Goal: Task Accomplishment & Management: Use online tool/utility

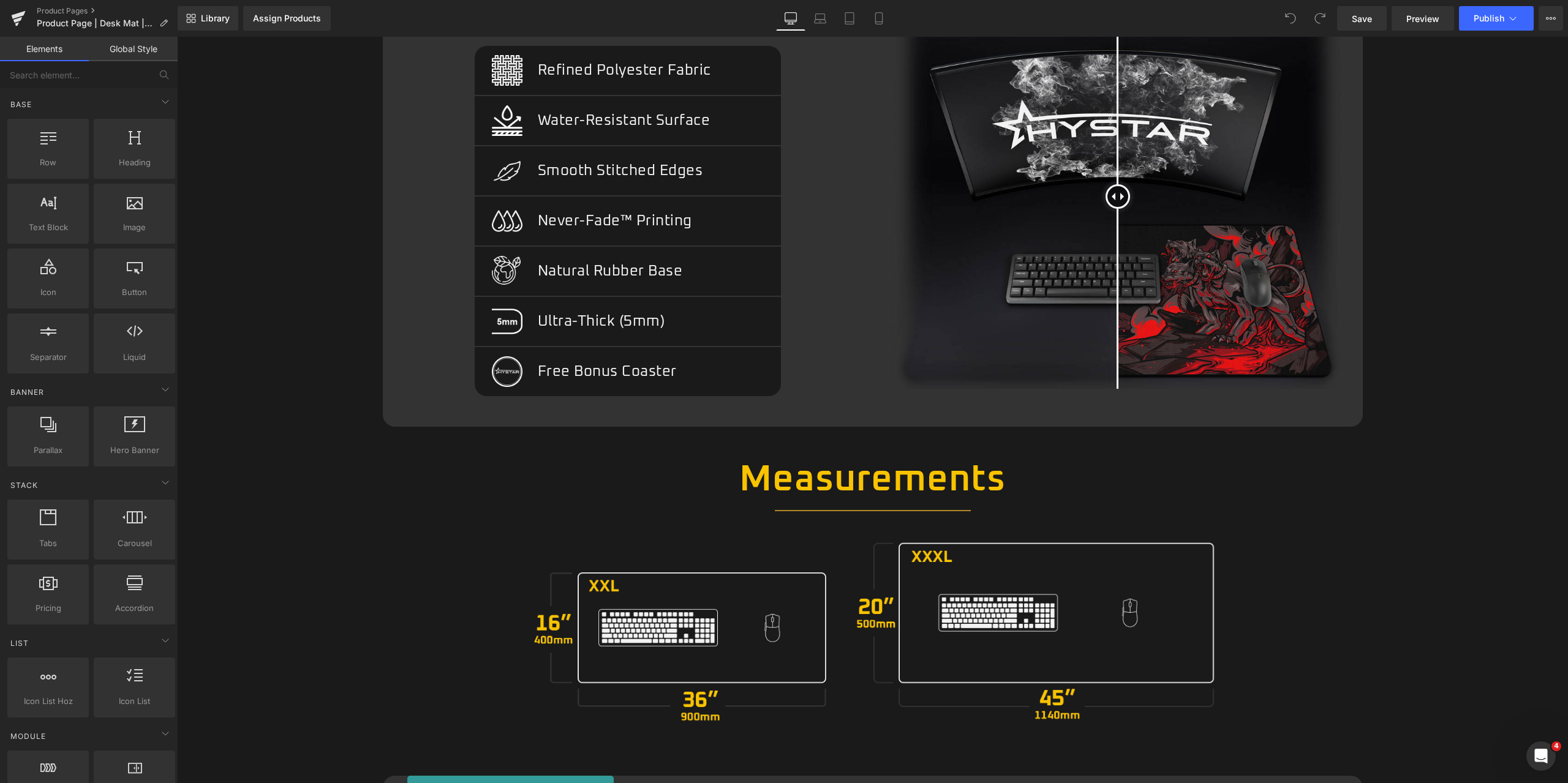
scroll to position [1286, 0]
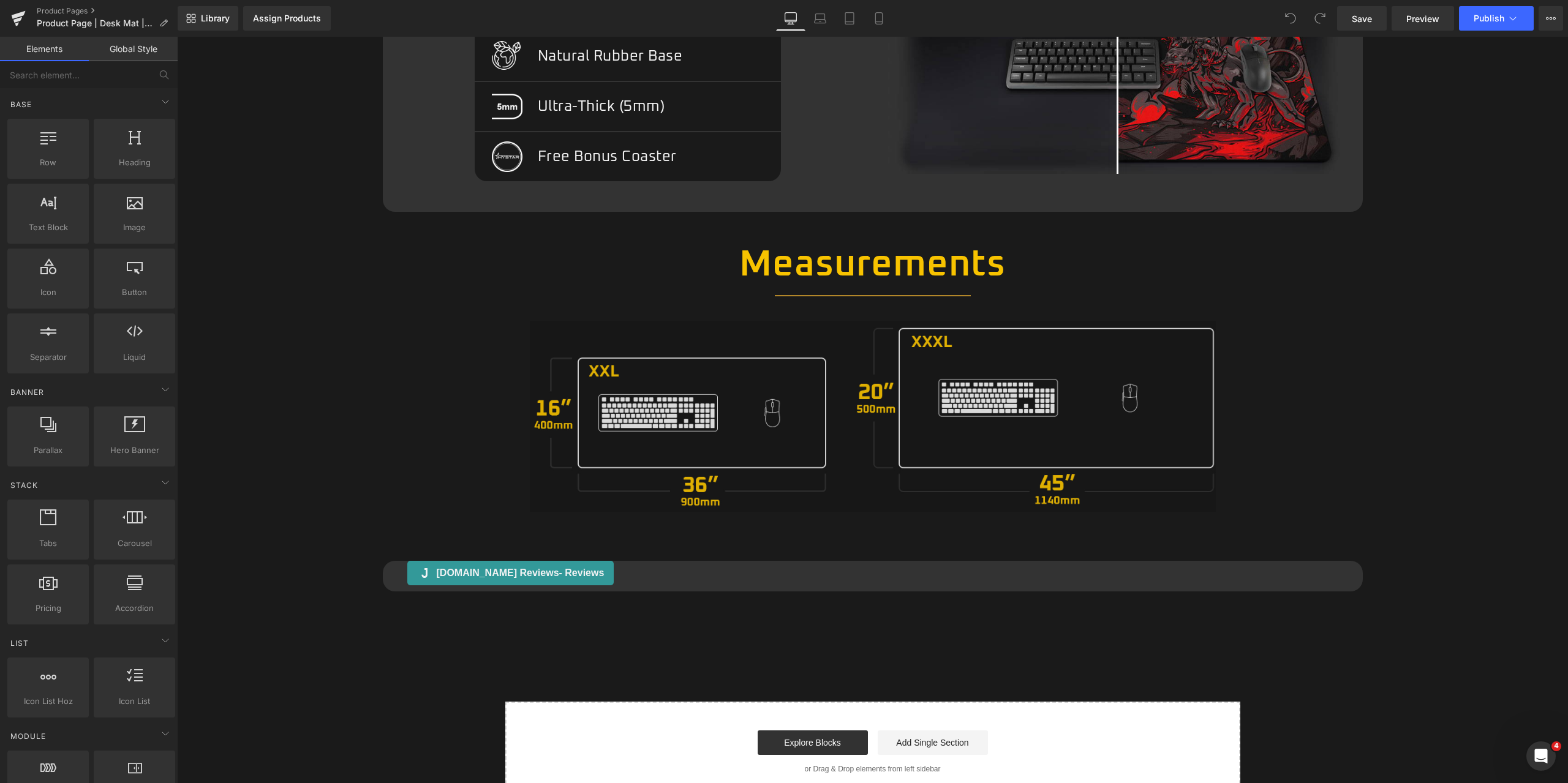
click at [945, 376] on img at bounding box center [872, 417] width 686 height 192
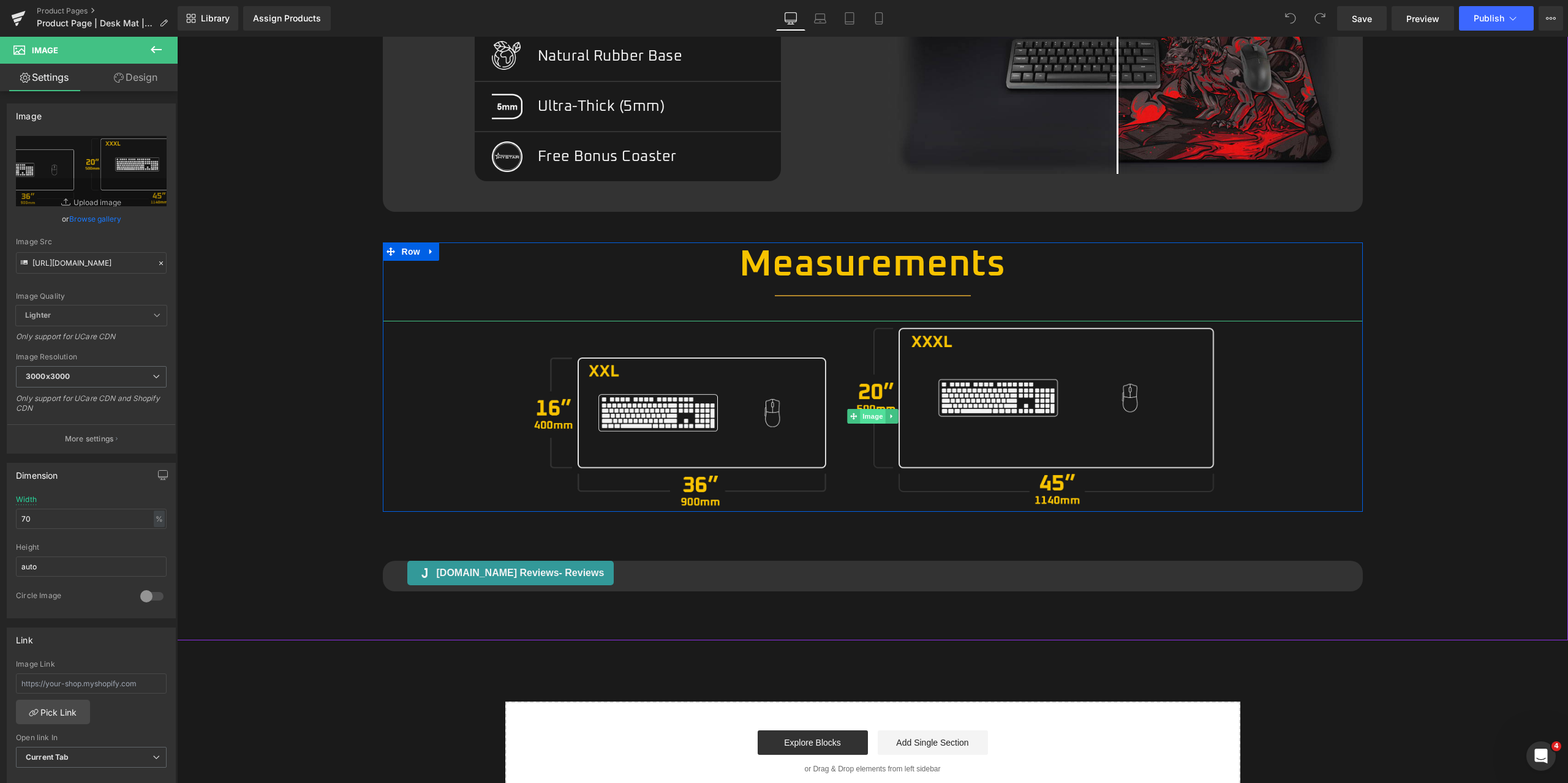
click at [868, 416] on span "Image" at bounding box center [872, 416] width 26 height 15
click at [90, 266] on input "https://cdn.shopify.com/s/files/1/0507/2030/9453/files/Desktop_d803fe6b-fe76-4e…" at bounding box center [91, 263] width 150 height 21
paste input "Measurements_2.jpg?v=1740191030"
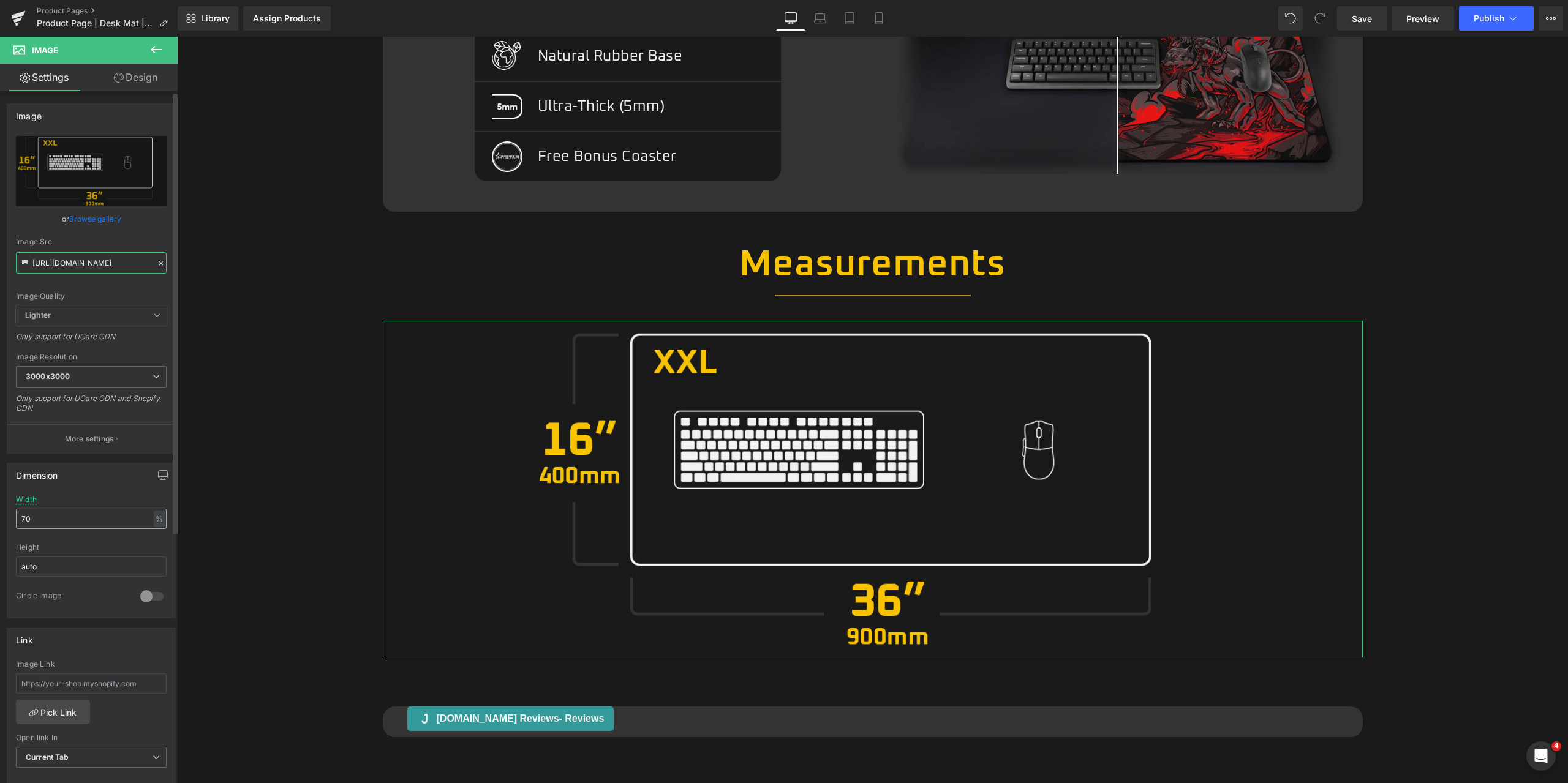
type input "https://cdn.shopify.com/s/files/1/0507/2030/9453/files/Measurements_2_3000x3000…"
drag, startPoint x: 52, startPoint y: 520, endPoint x: -54, endPoint y: 520, distance: 106.0
click at [0, 520] on html "Image You are previewing how the will restyle your page. You can not edit Eleme…" at bounding box center [784, 391] width 1568 height 783
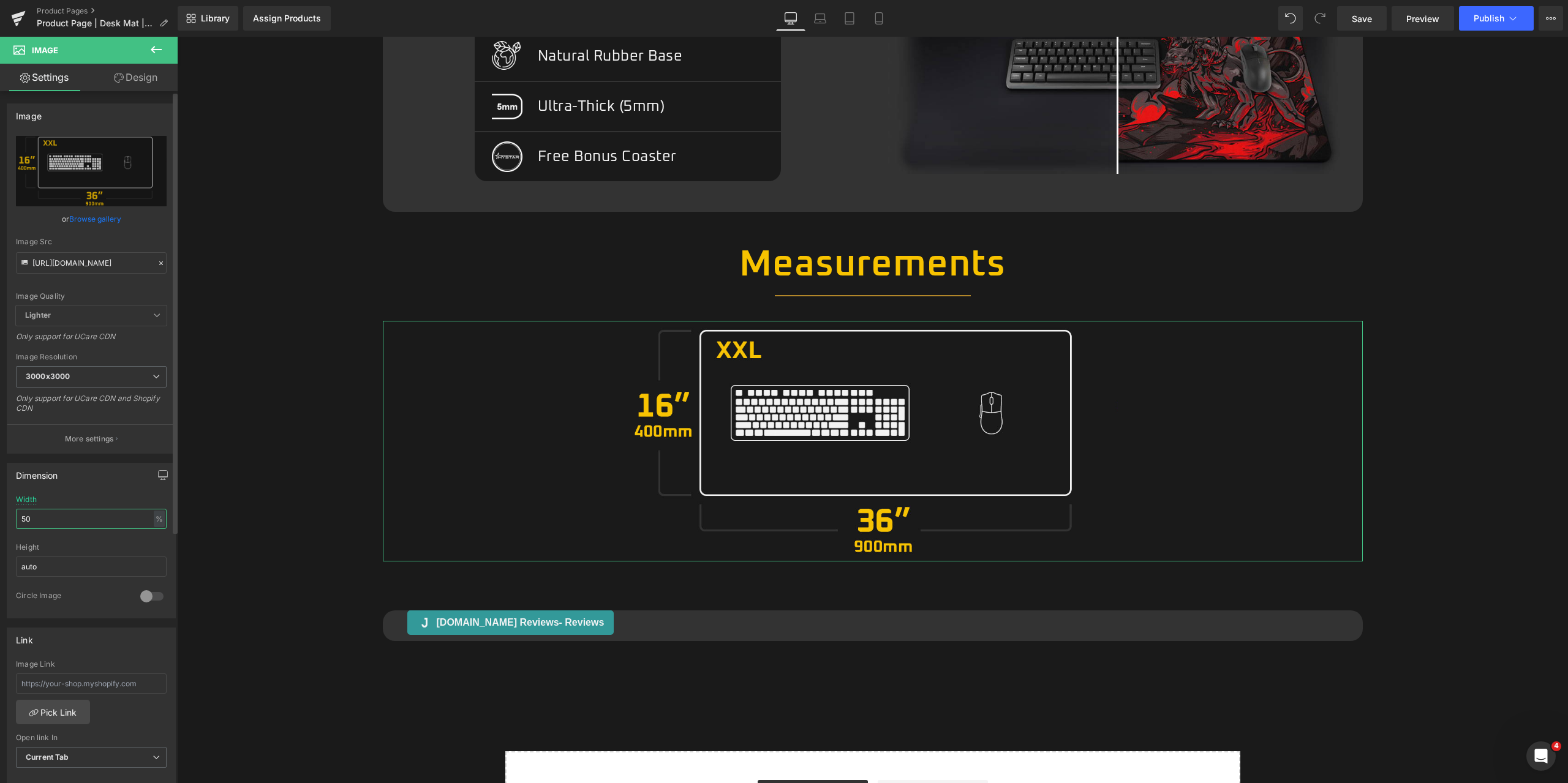
type input "50"
click at [127, 473] on div "Dimension" at bounding box center [91, 475] width 168 height 24
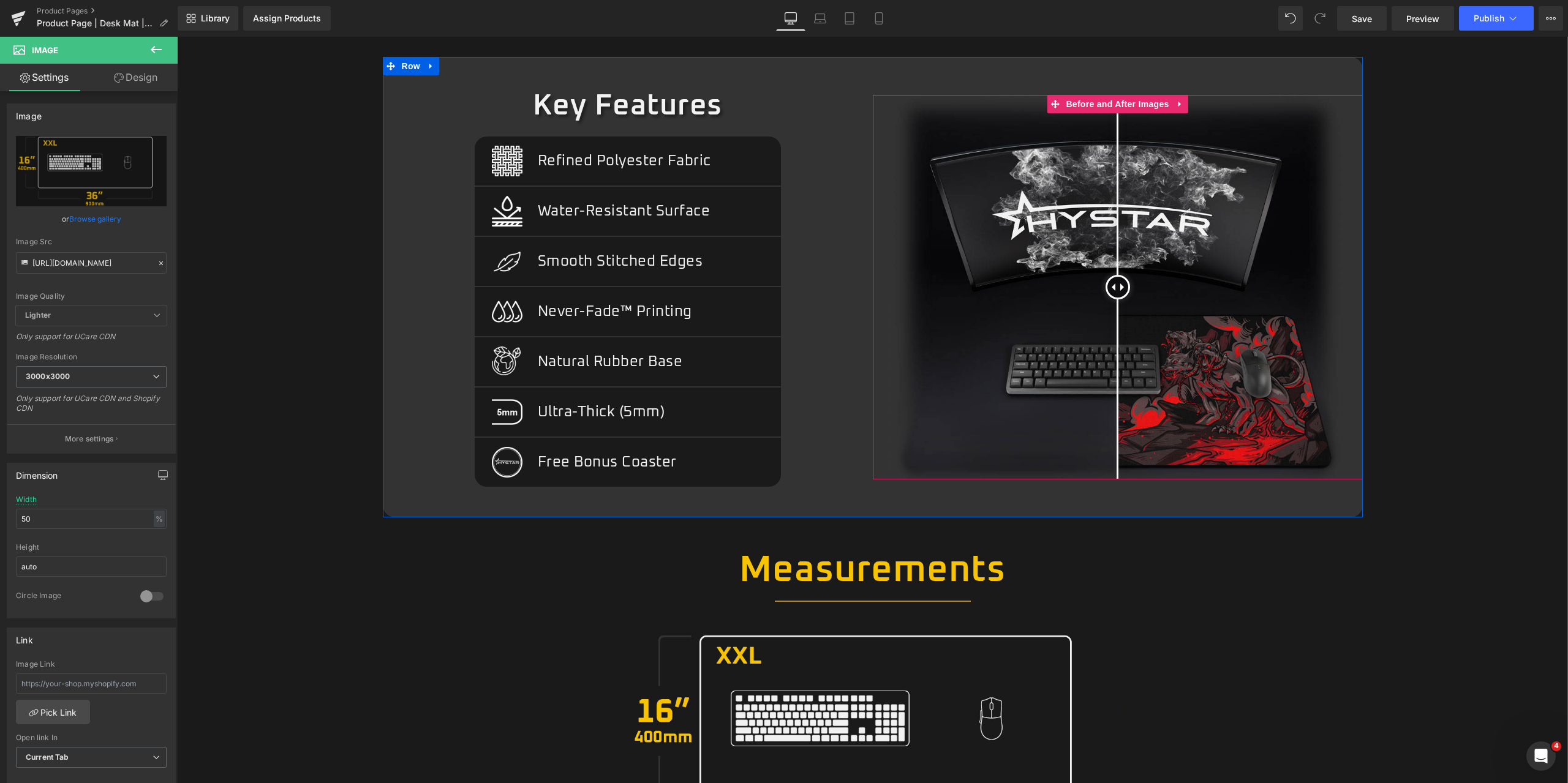
scroll to position [980, 0]
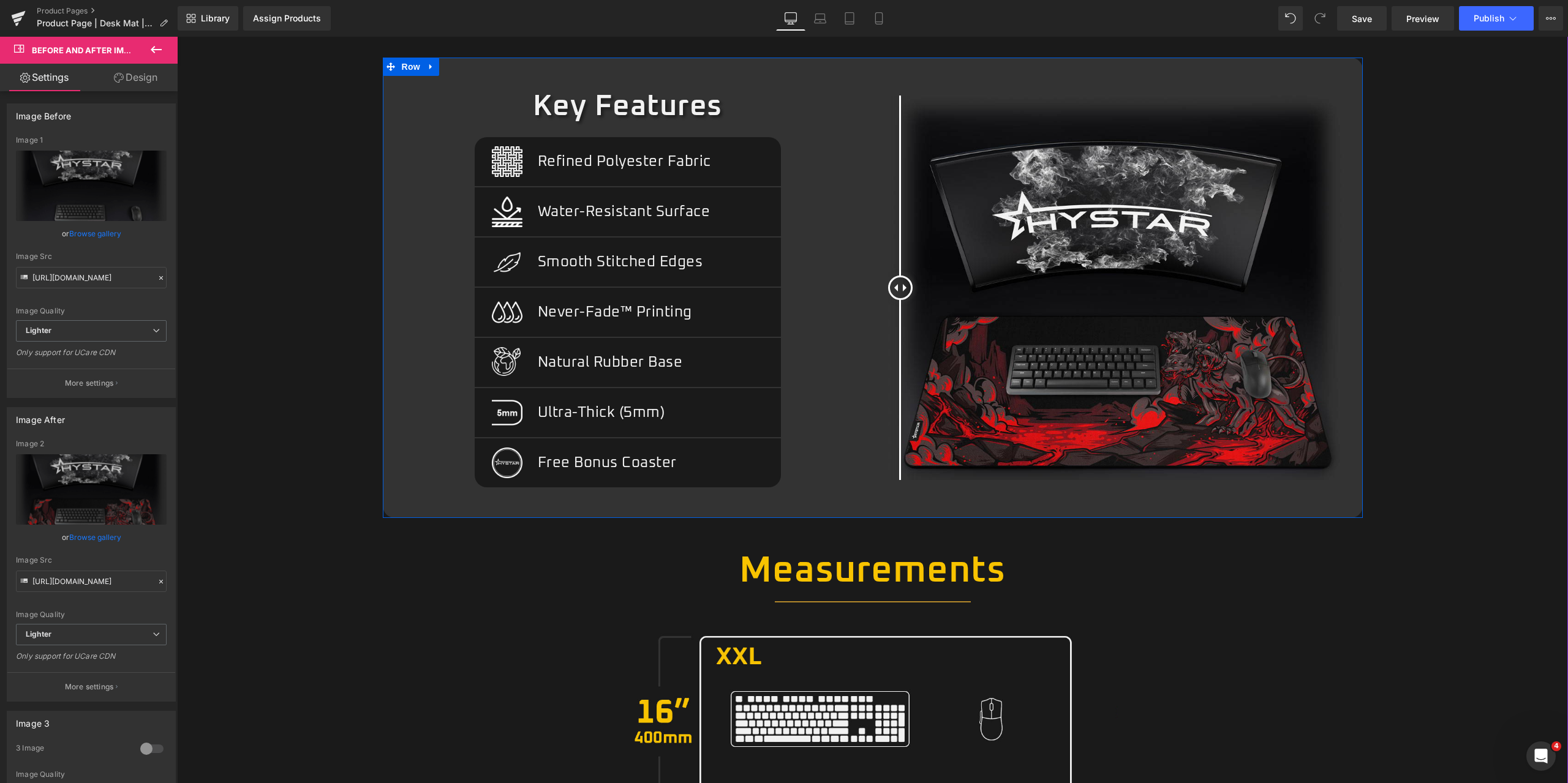
drag, startPoint x: 1111, startPoint y: 290, endPoint x: 798, endPoint y: 274, distance: 313.4
click at [800, 275] on div "Key Features Heading Image Refined Polyester Fabric Text Block Row Separator Im…" at bounding box center [872, 287] width 980 height 460
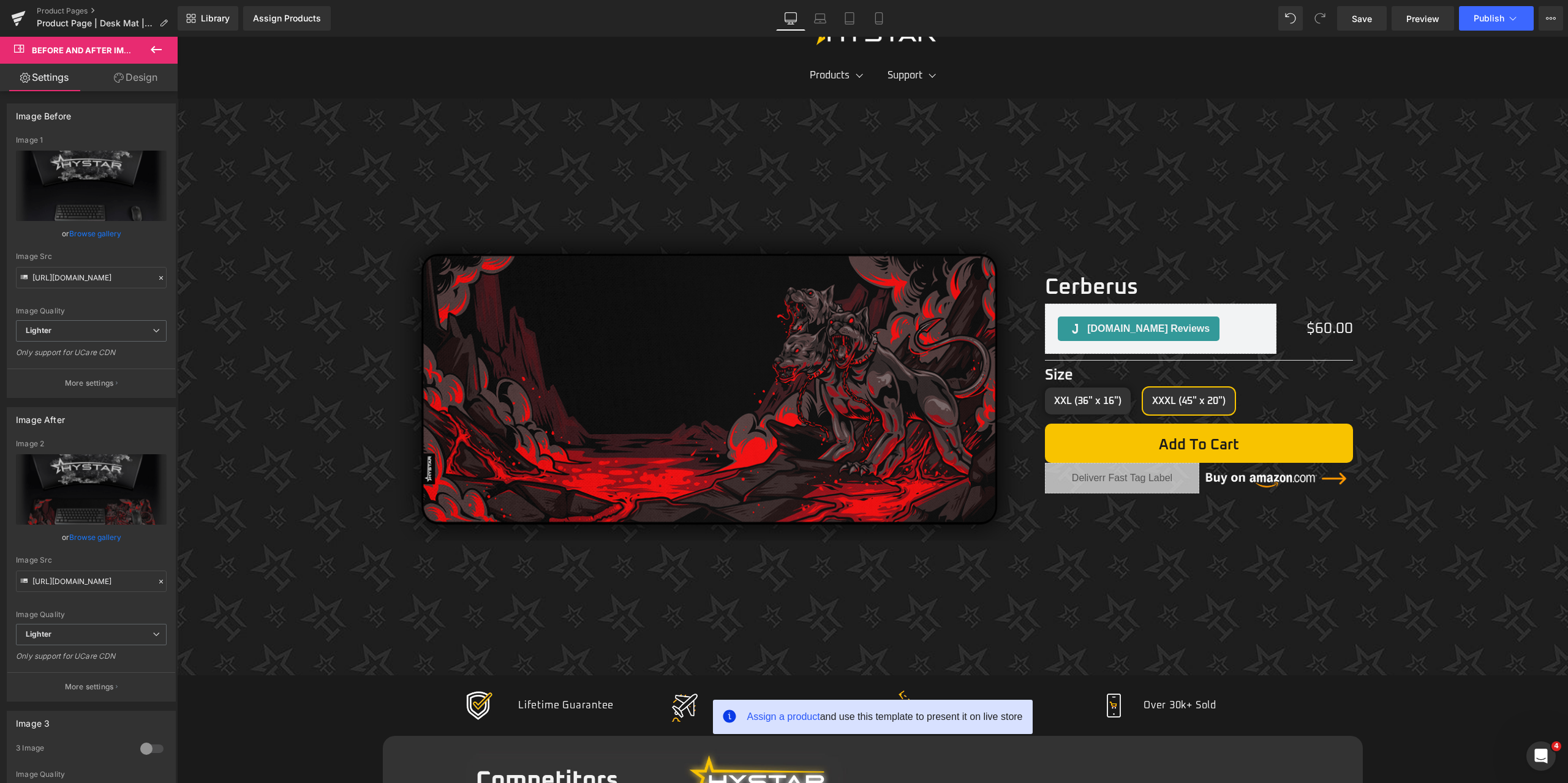
scroll to position [0, 0]
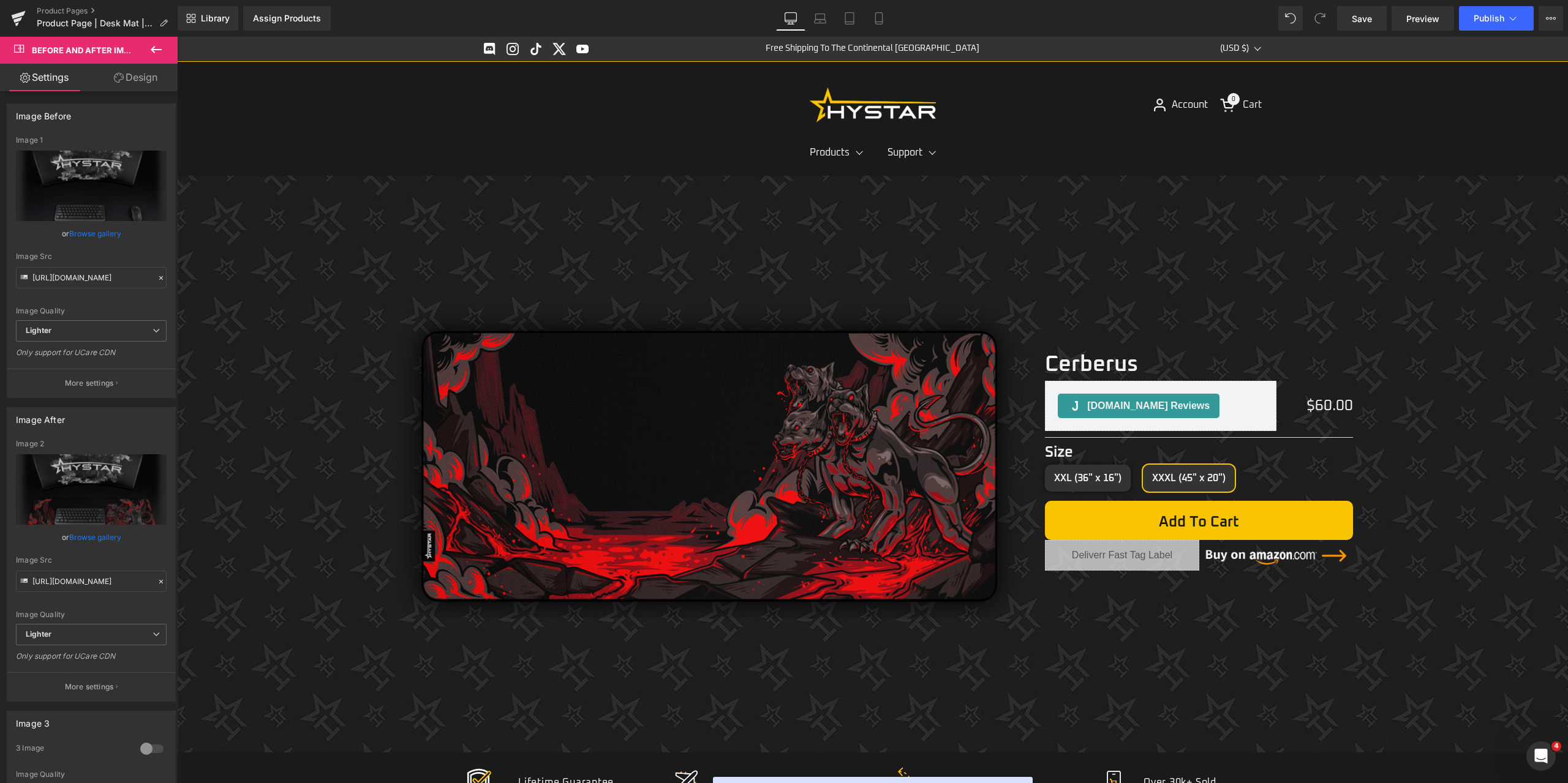
click at [151, 46] on icon at bounding box center [156, 50] width 15 height 15
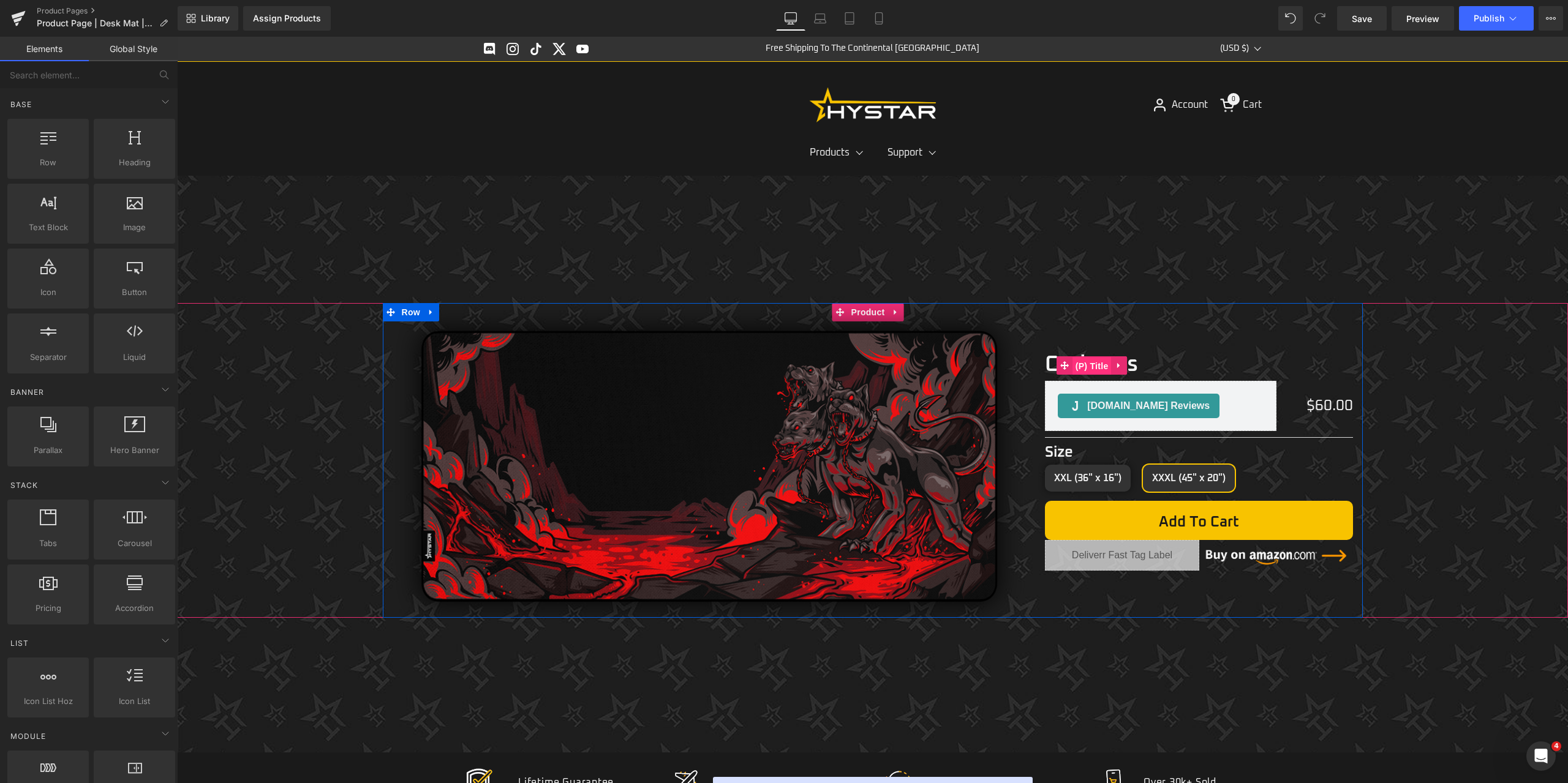
click at [1086, 357] on span "(P) Title" at bounding box center [1092, 366] width 39 height 18
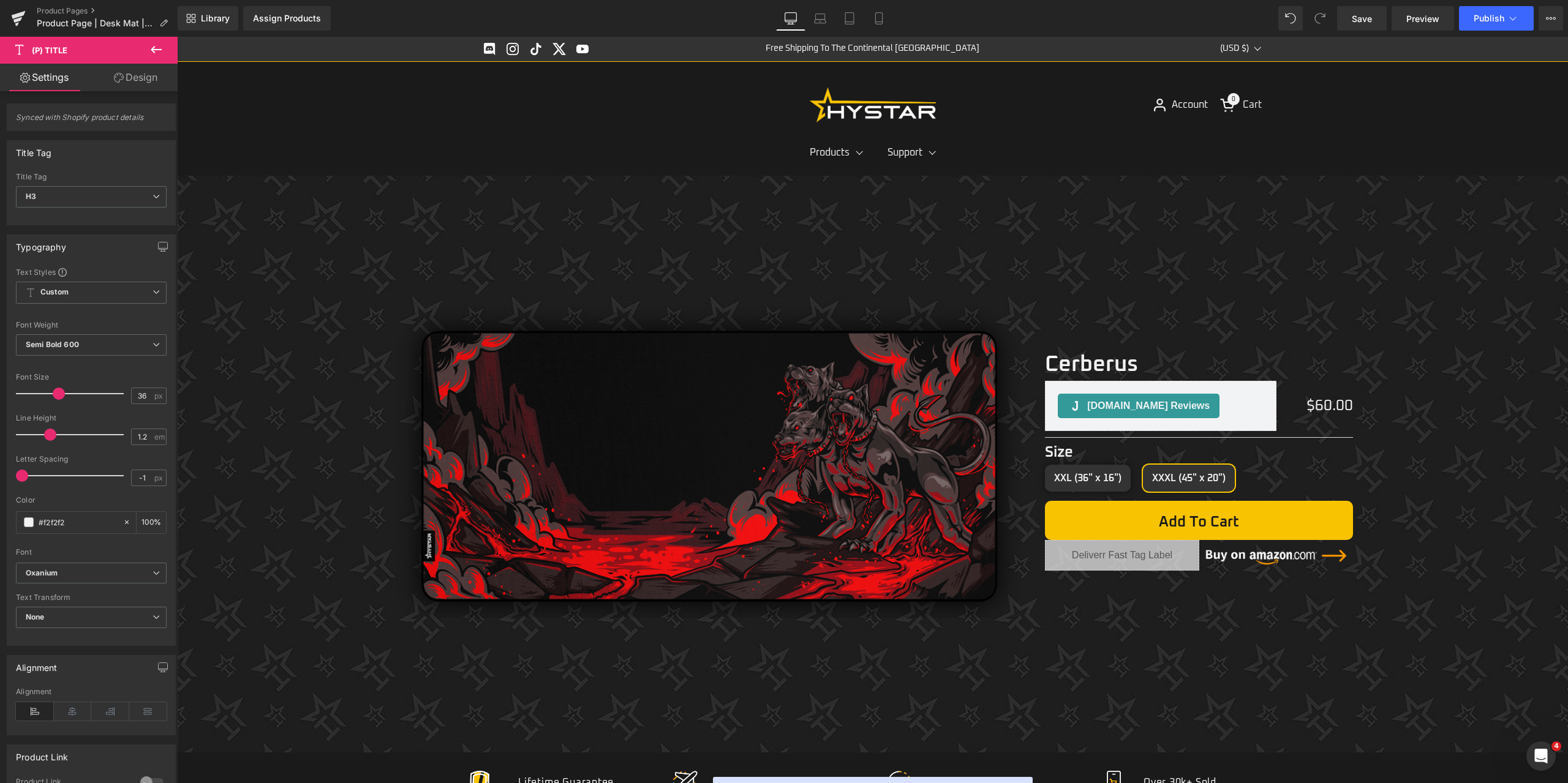
click at [151, 53] on icon at bounding box center [156, 50] width 15 height 15
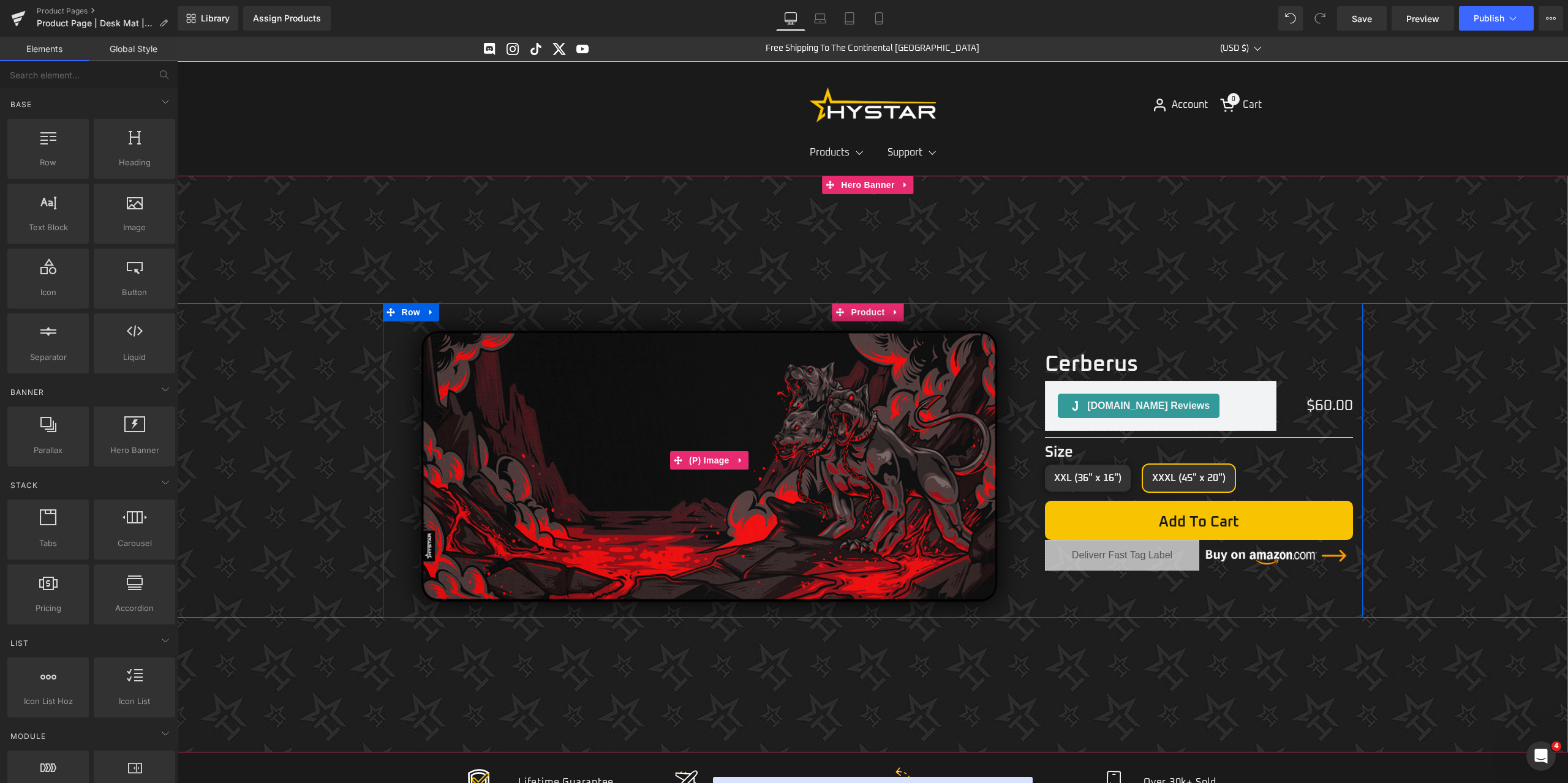
click at [867, 310] on img at bounding box center [709, 460] width 635 height 315
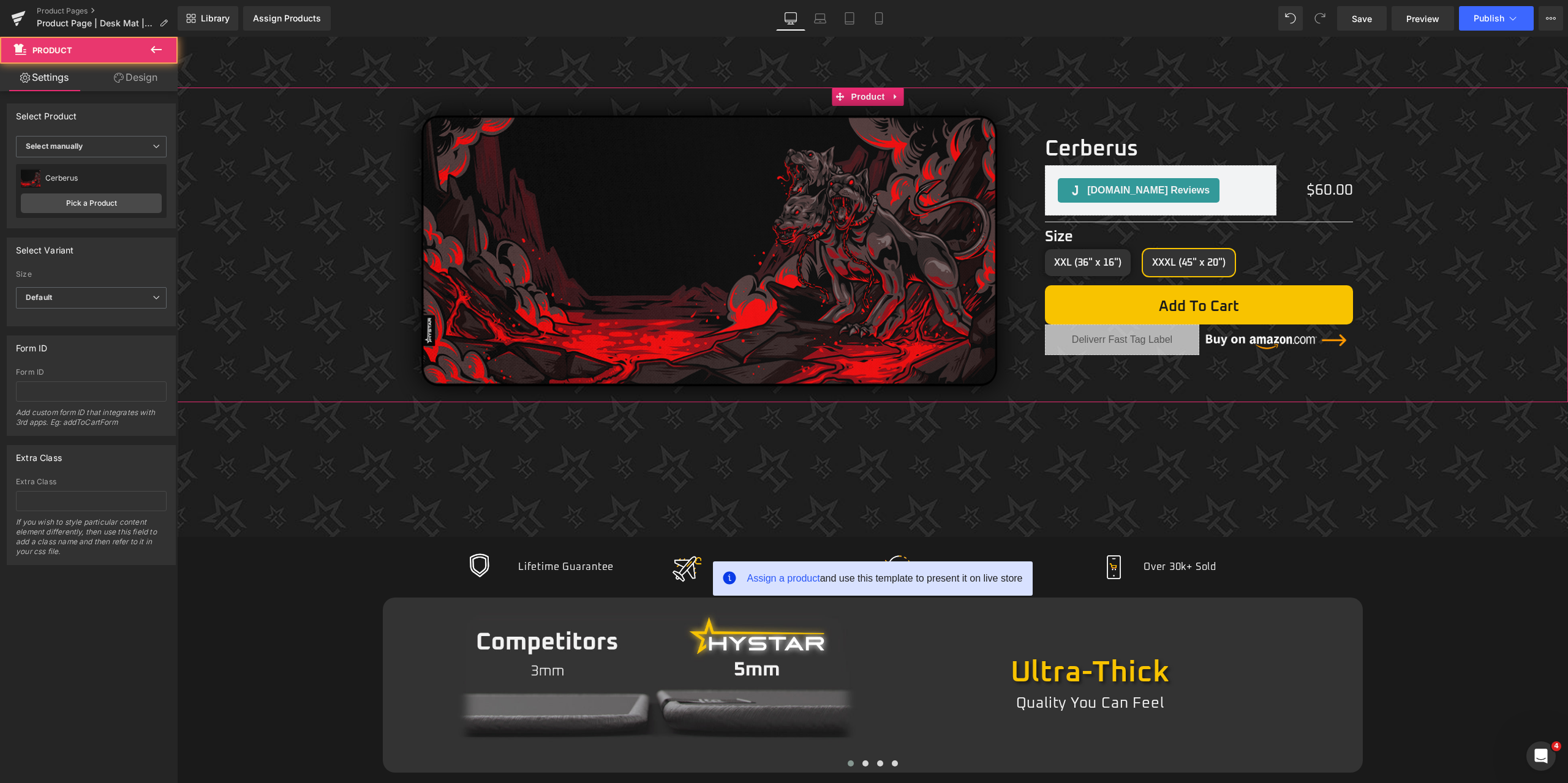
scroll to position [217, 0]
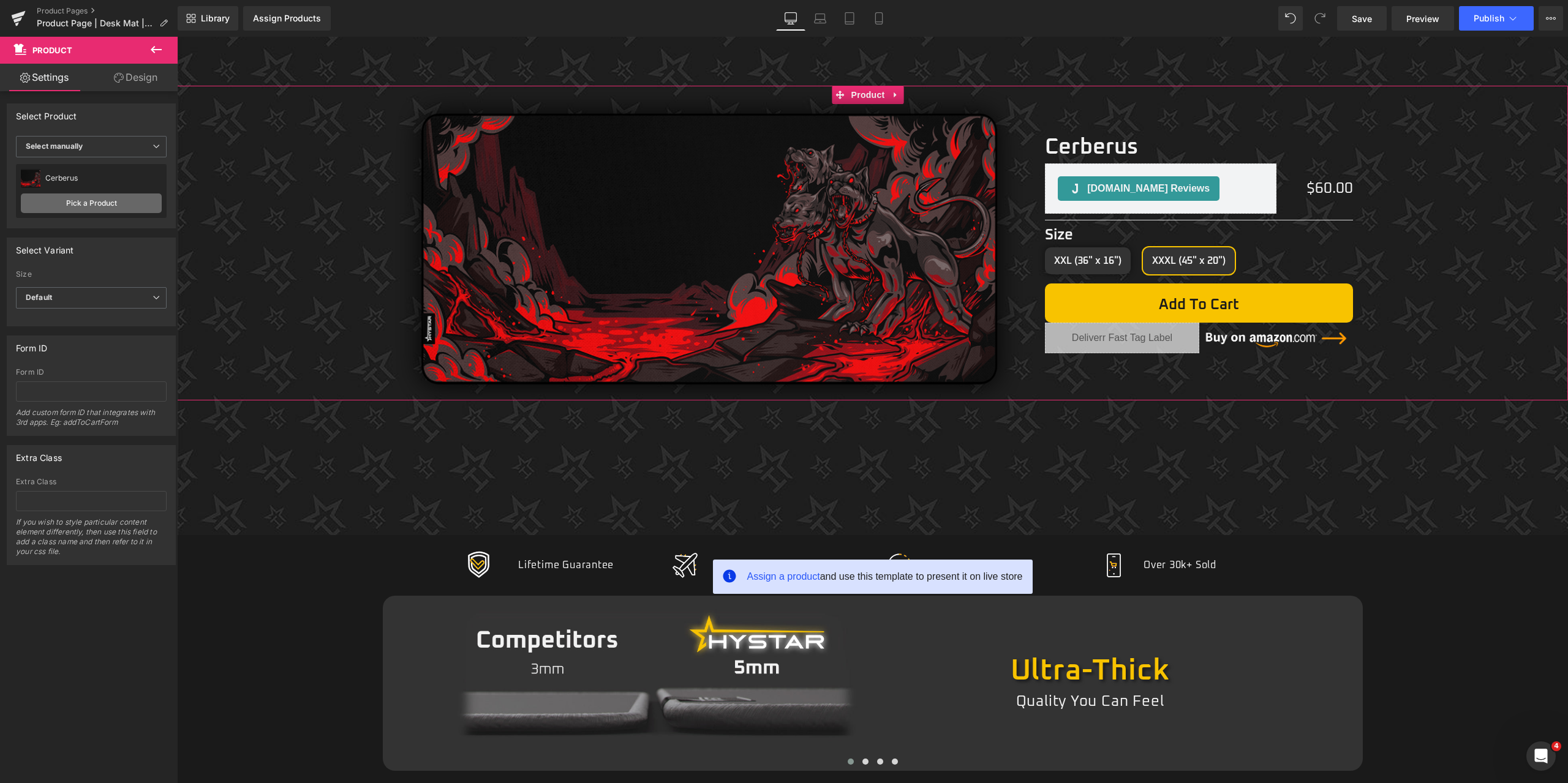
click at [124, 200] on link "Pick a Product" at bounding box center [91, 203] width 141 height 20
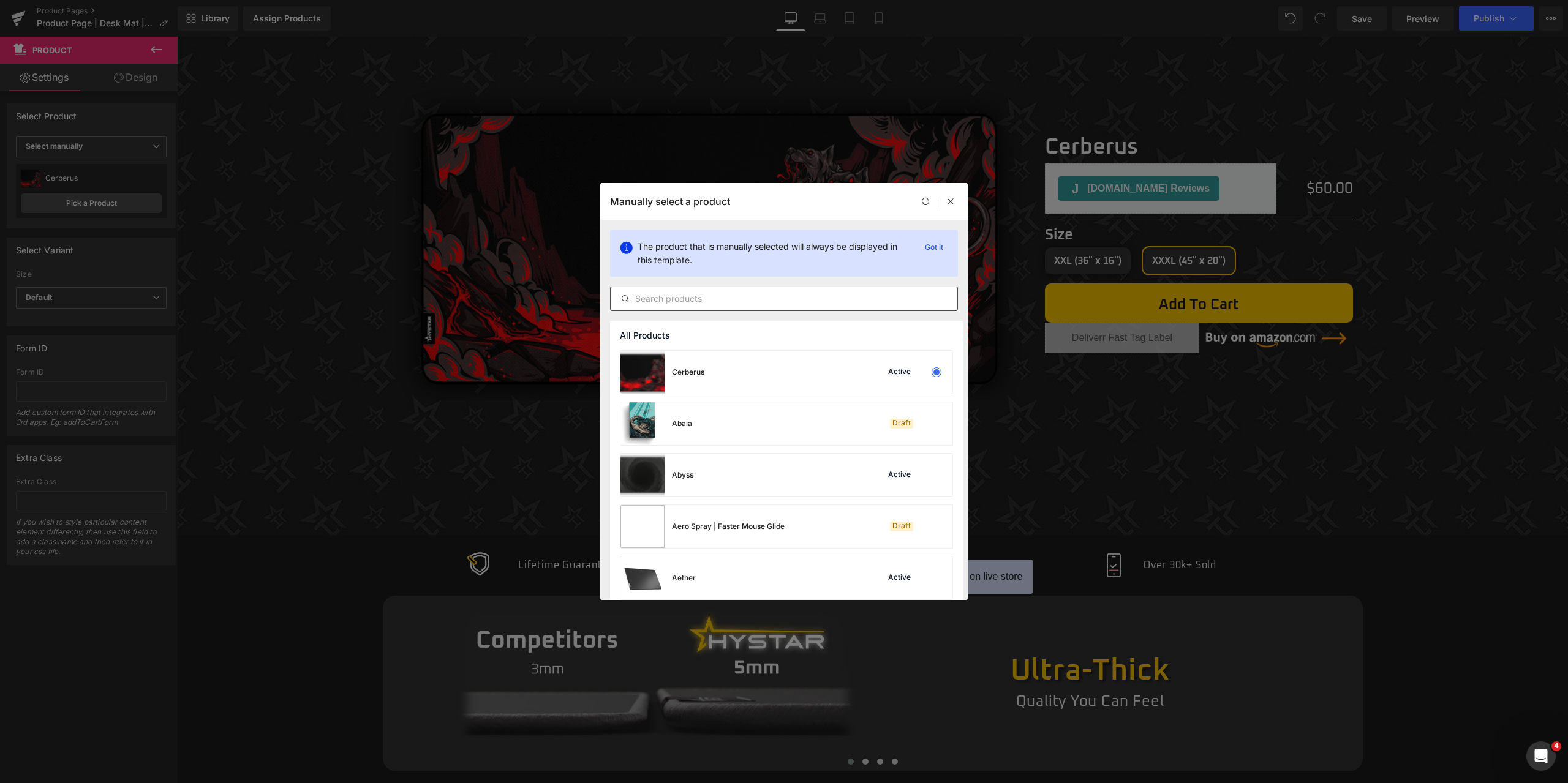
click at [741, 304] on input "text" at bounding box center [784, 298] width 346 height 15
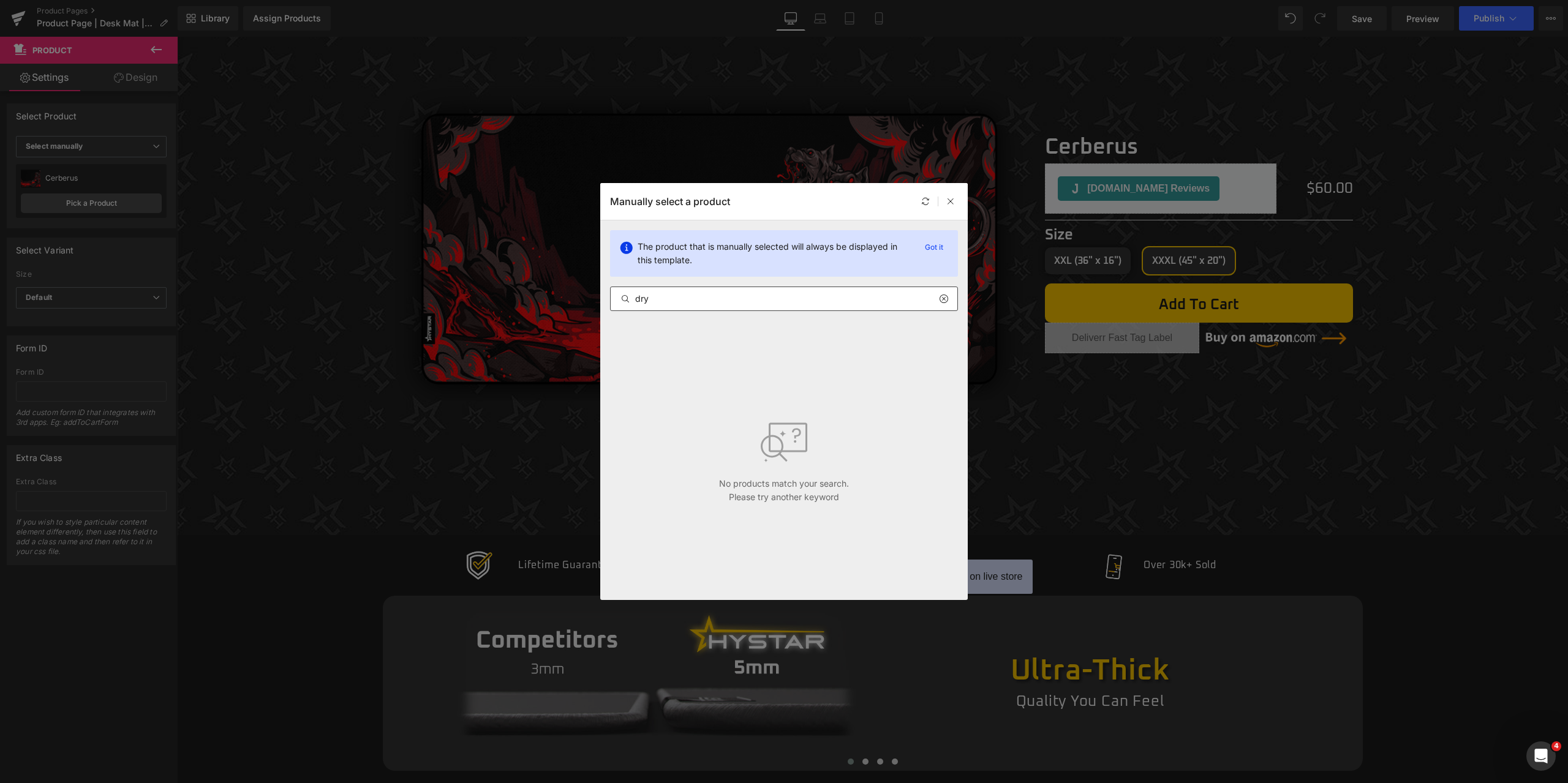
drag, startPoint x: 649, startPoint y: 305, endPoint x: 665, endPoint y: 299, distance: 17.1
click at [611, 302] on div "dry" at bounding box center [784, 298] width 348 height 24
drag, startPoint x: 660, startPoint y: 299, endPoint x: 591, endPoint y: 299, distance: 69.0
click at [593, 299] on div "Manually select a product The product that is manually selected will always be …" at bounding box center [784, 391] width 1568 height 783
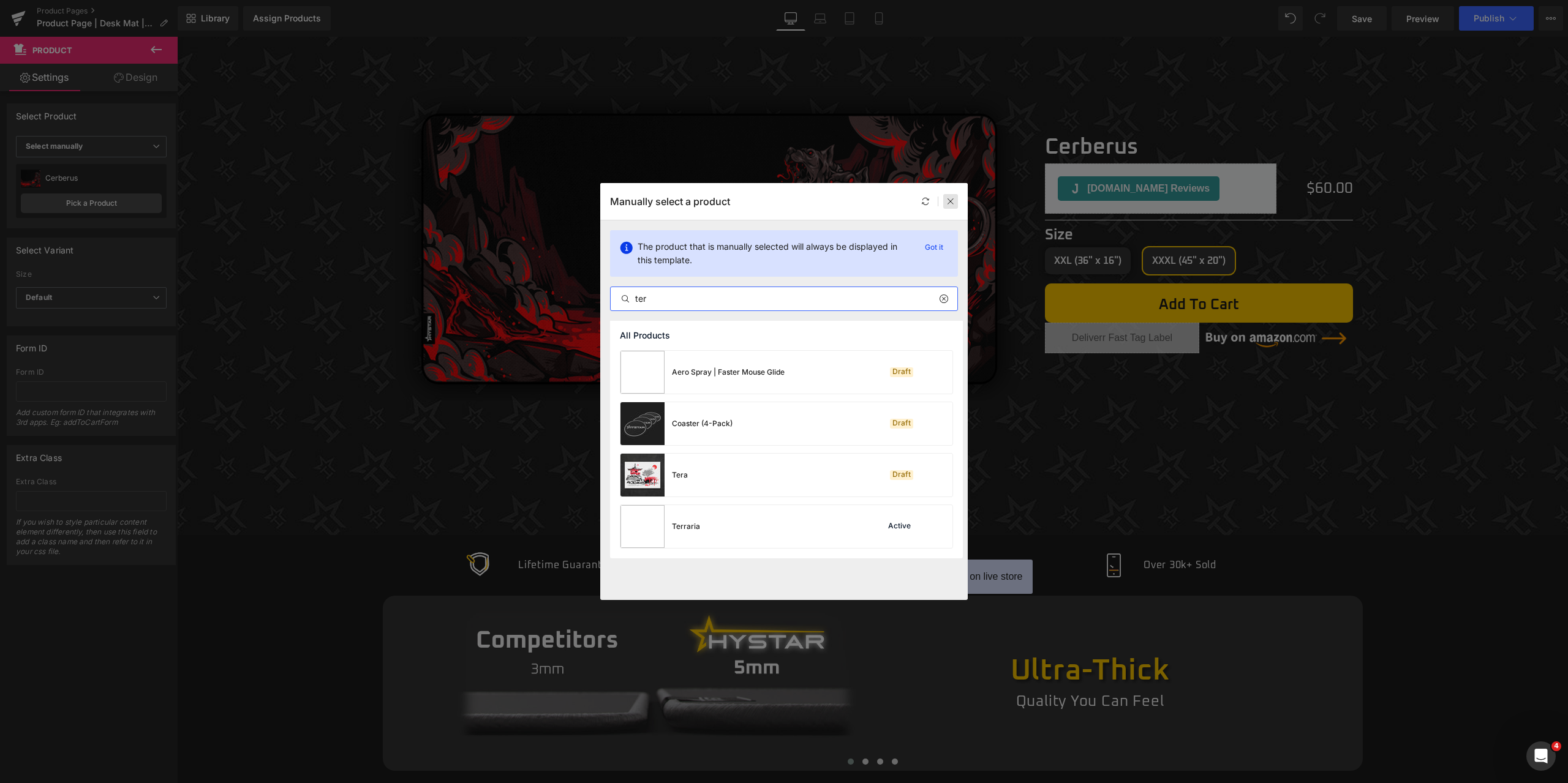
type input "ter"
click at [953, 203] on icon at bounding box center [950, 201] width 9 height 9
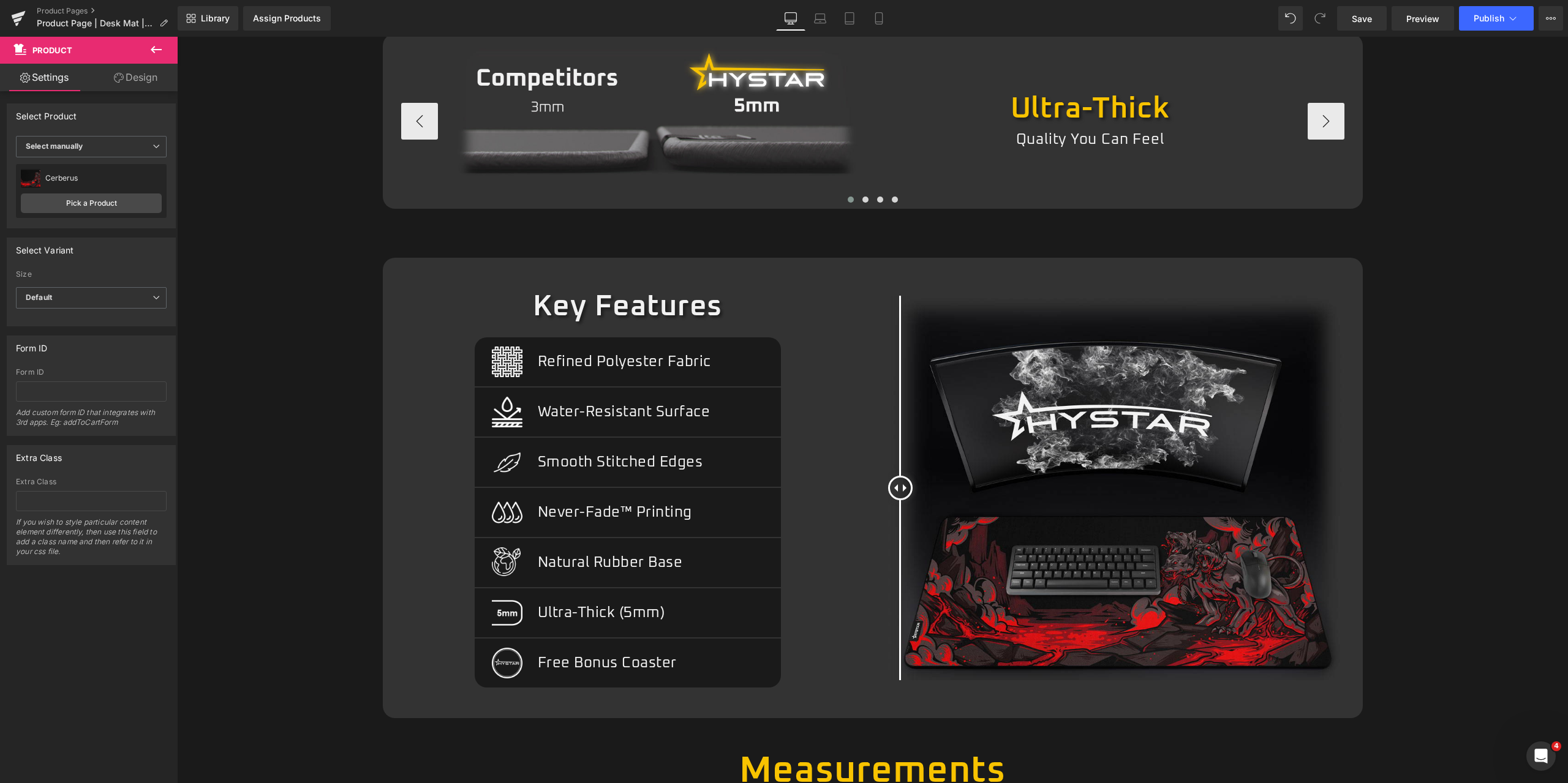
scroll to position [829, 0]
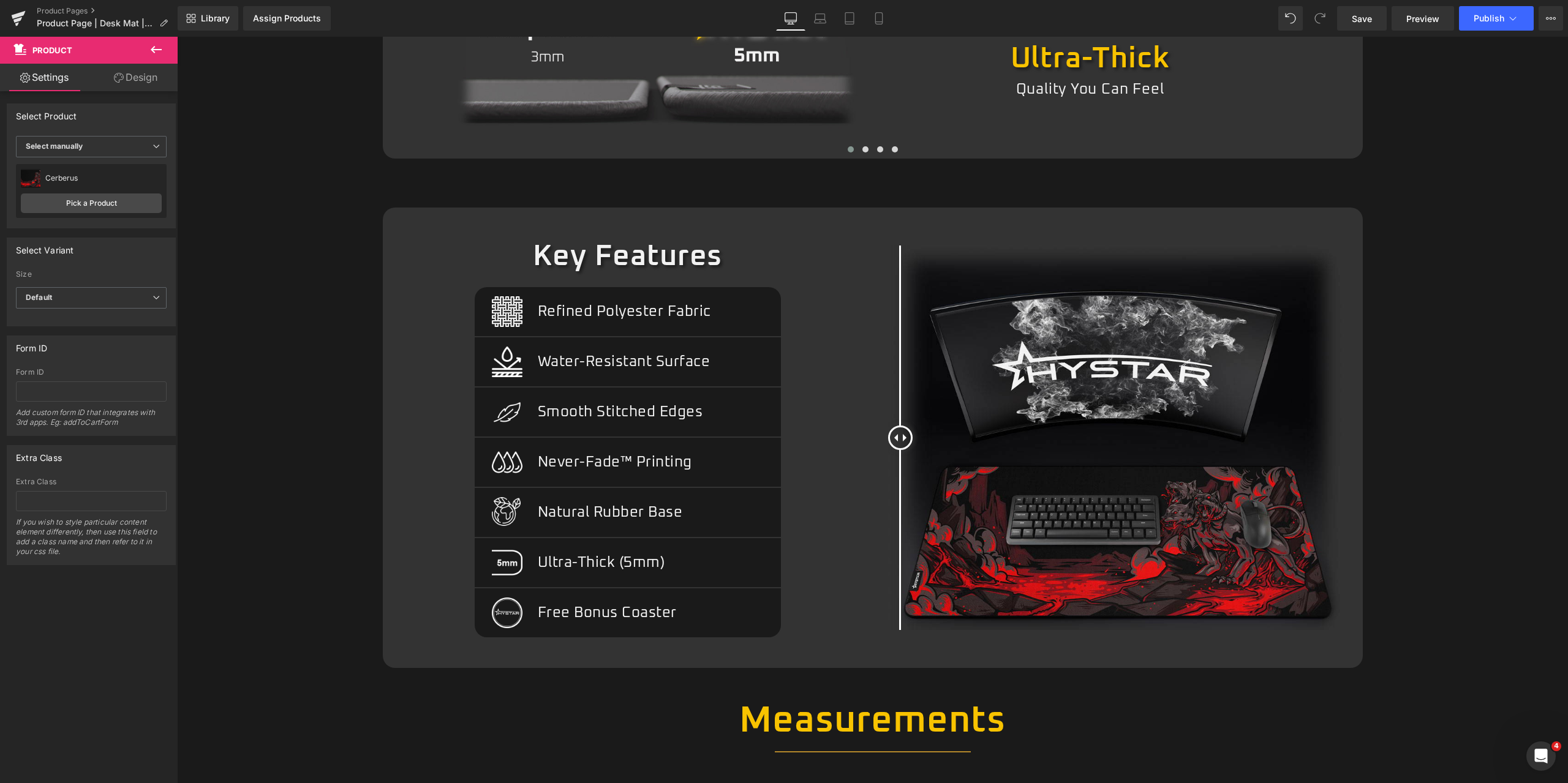
click at [1108, 407] on img at bounding box center [1118, 438] width 460 height 385
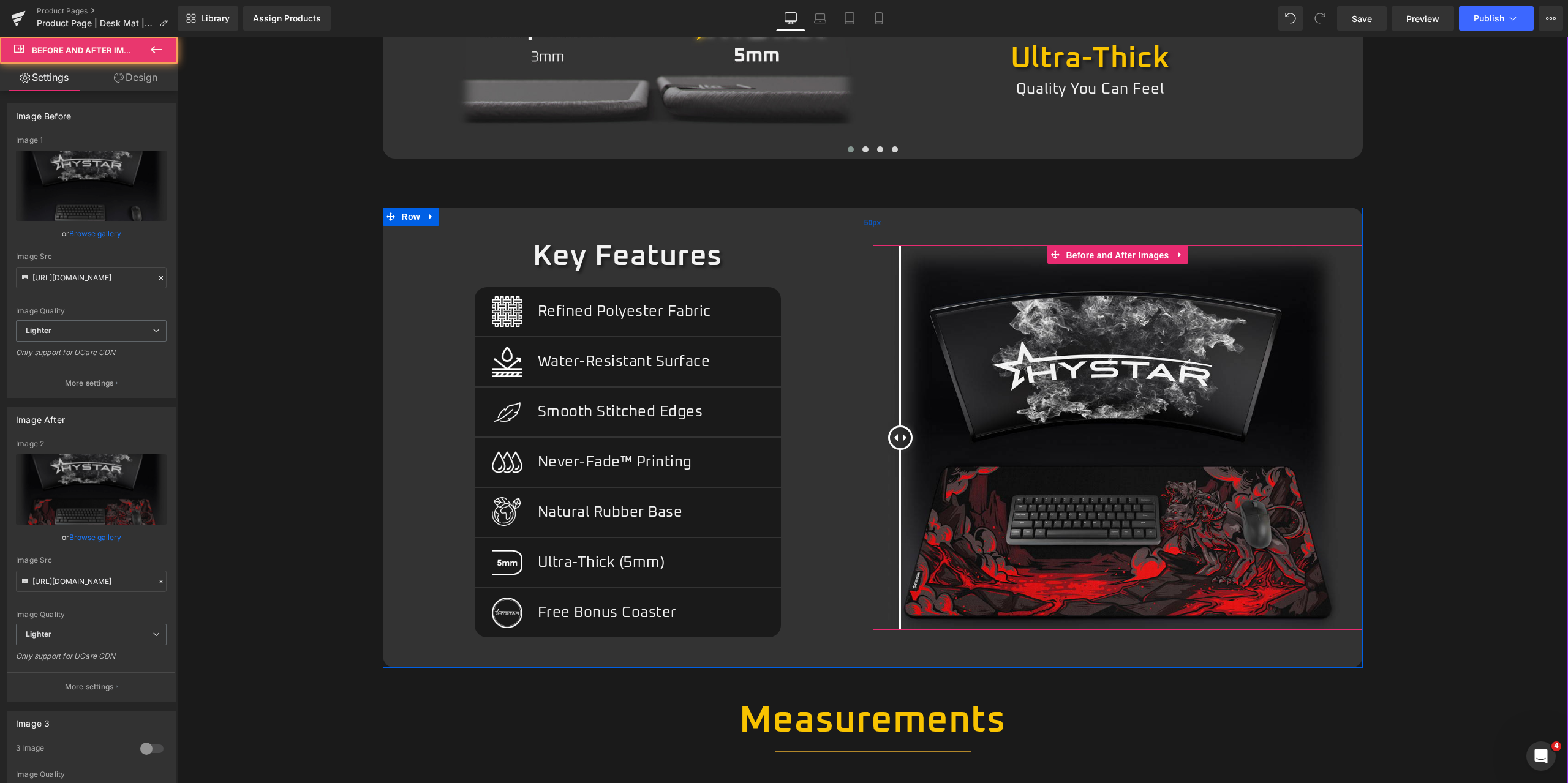
drag, startPoint x: 1110, startPoint y: 253, endPoint x: 843, endPoint y: 233, distance: 267.7
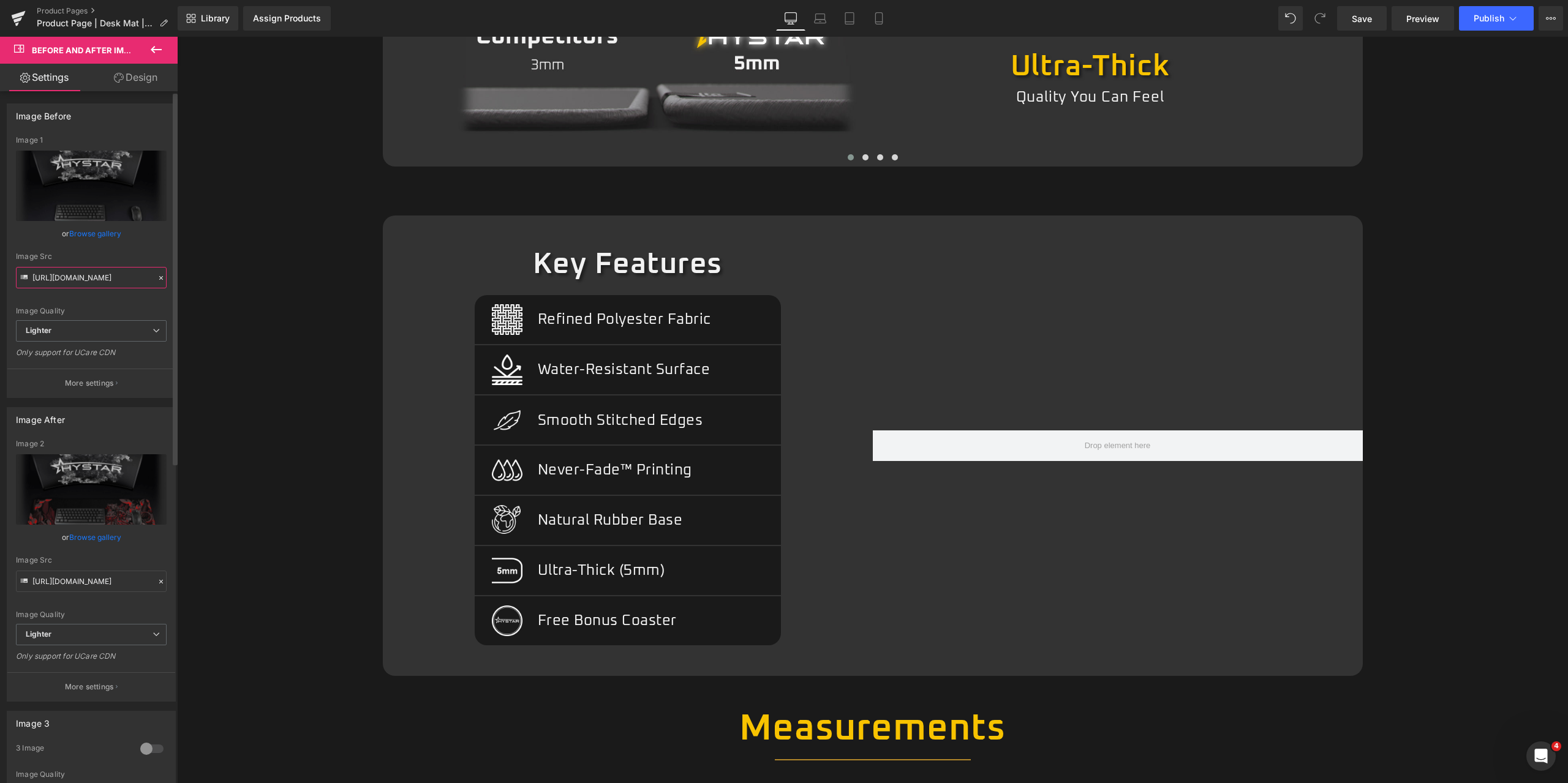
click at [102, 278] on input "https://ucarecdn.com/208e14b7-ecaa-4cf6-ae86-87269b02397e/-/format/auto/-/previ…" at bounding box center [91, 277] width 150 height 21
paste input "cdn.shopify.com/s/files/1/0507/2030/9453/files/Gemini_Generated_Image_66wu8w66w…"
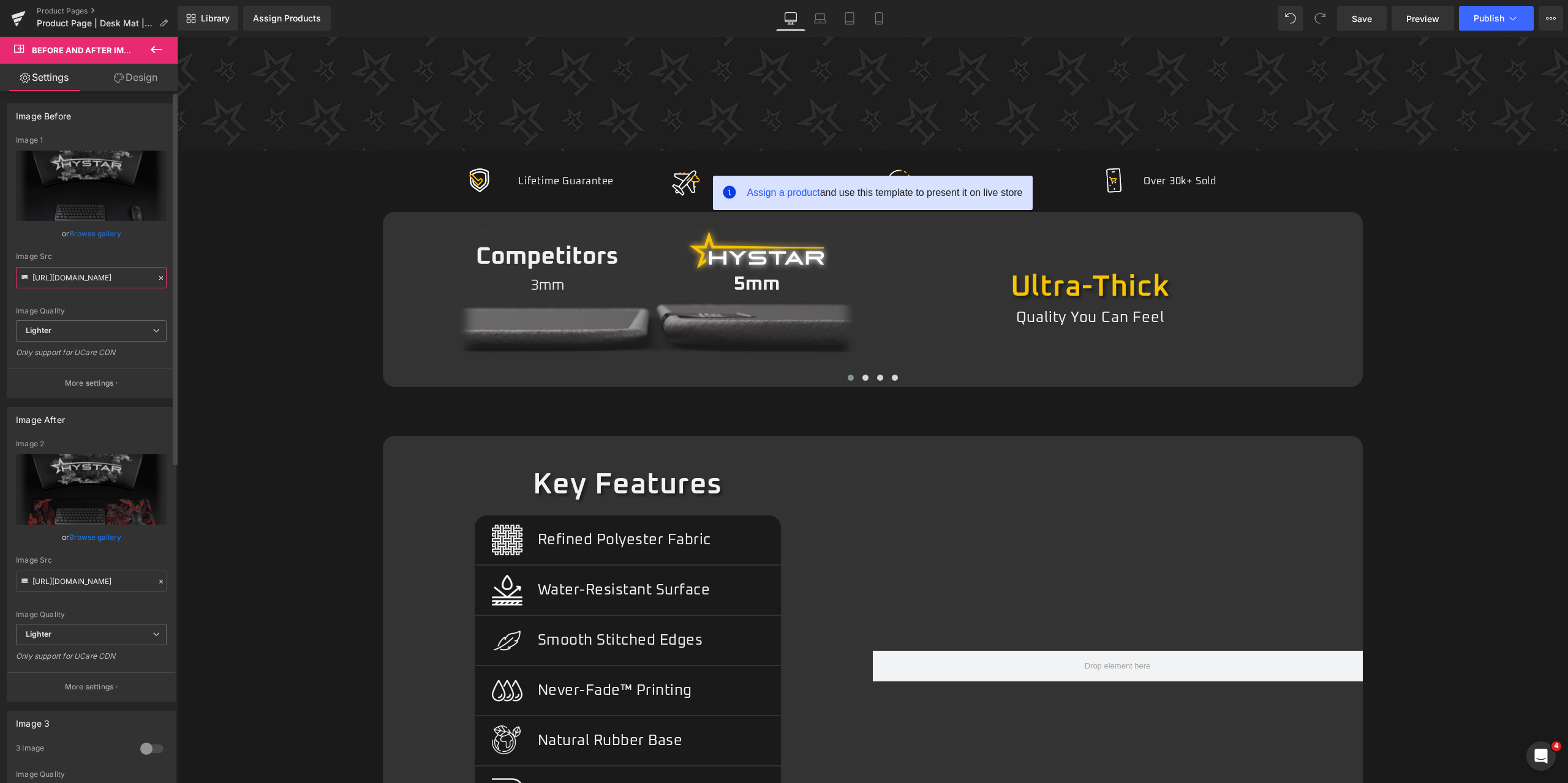
scroll to position [2181, 0]
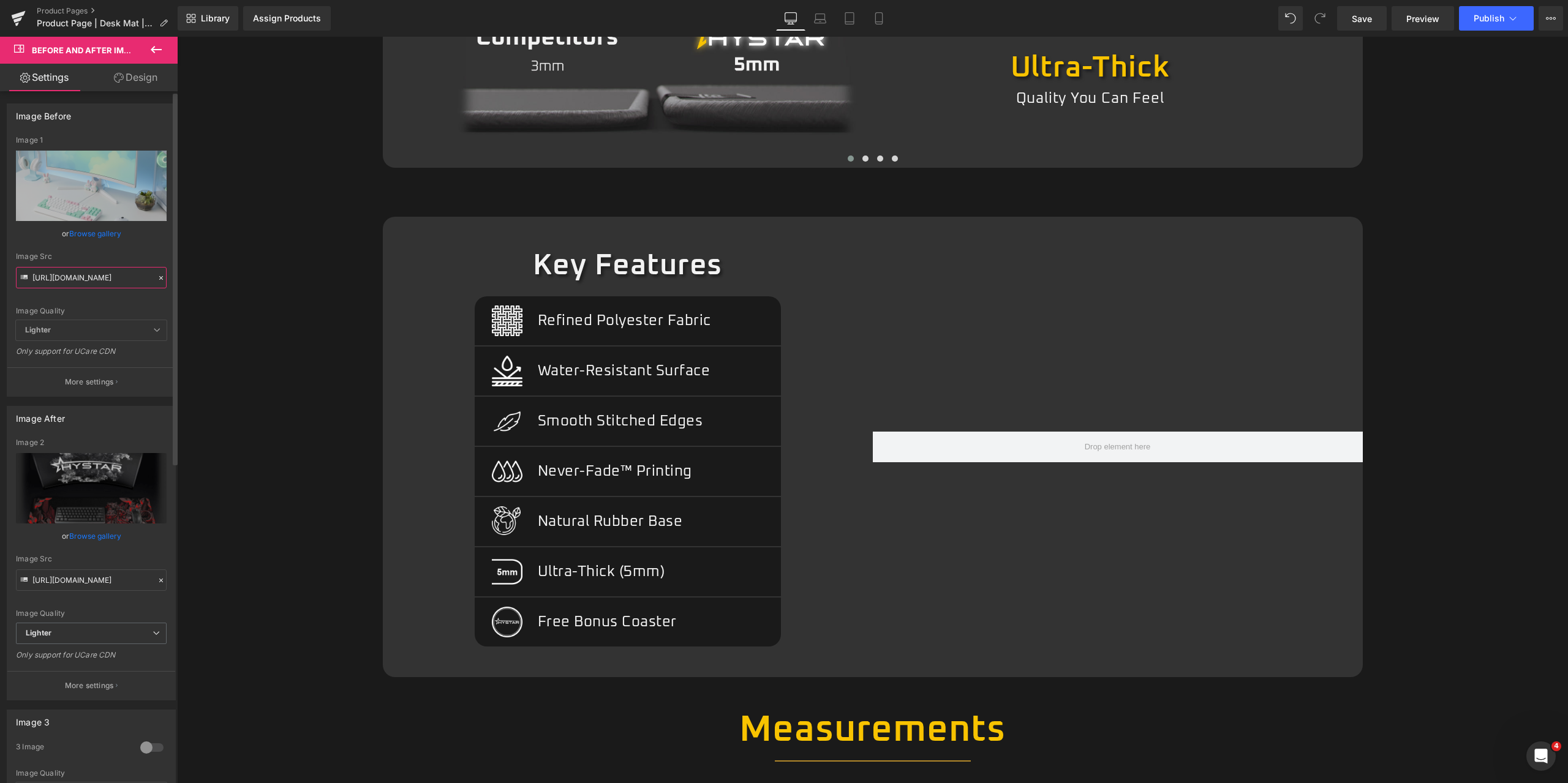
type input "https://cdn.shopify.com/s/files/1/0507/2030/9453/files/Gemini_Generated_Image_6…"
click at [109, 580] on input "https://ucarecdn.com/bd2fa2f4-5139-49d9-966e-d37751cb698c/-/format/auto/-/previ…" at bounding box center [91, 580] width 150 height 21
paste input "cdn.shopify.com/s/files/1/0507/2030/9453/files/Gemini_Generated_Image_mxb9tsmxb…"
click at [147, 556] on div "Image Src" at bounding box center [91, 559] width 150 height 9
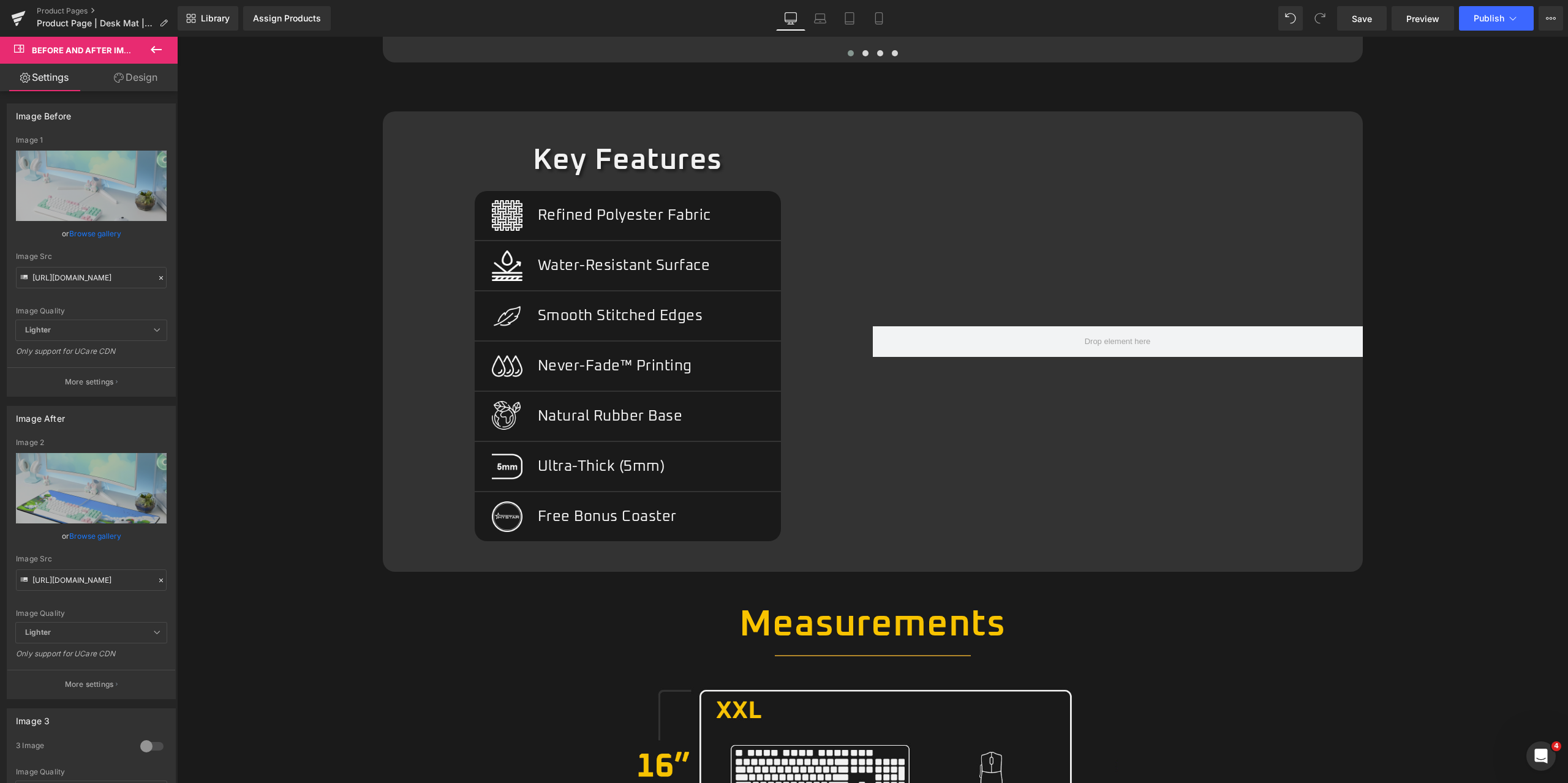
scroll to position [2292, 0]
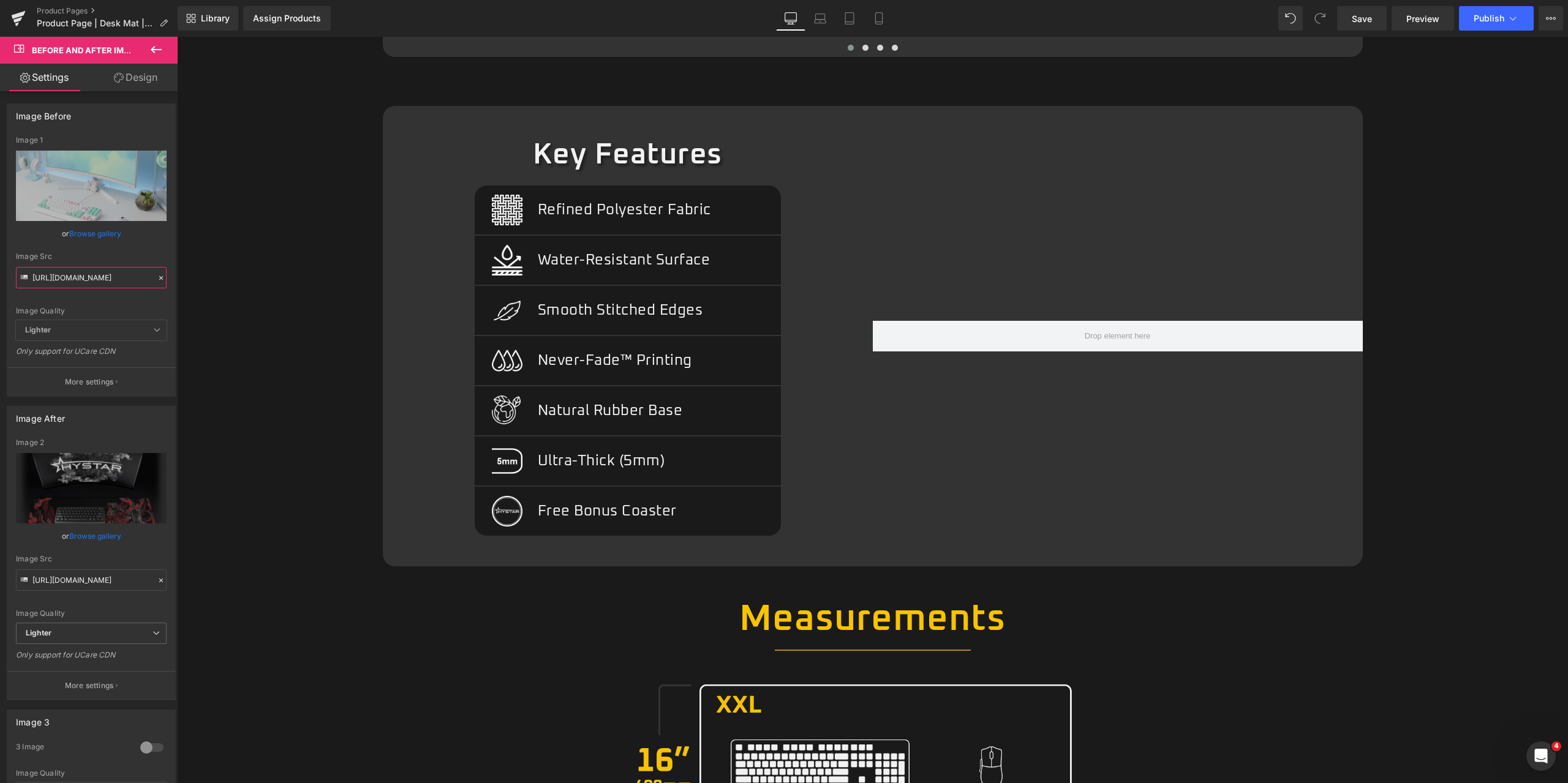
type input "https://ucarecdn.com/bd2fa2f4-5139-49d9-966e-d37751cb698c/-/format/auto/-/previ…"
type input "https://ucarecdn.com/208e14b7-ecaa-4cf6-ae86-87269b02397e/-/format/auto/-/previ…"
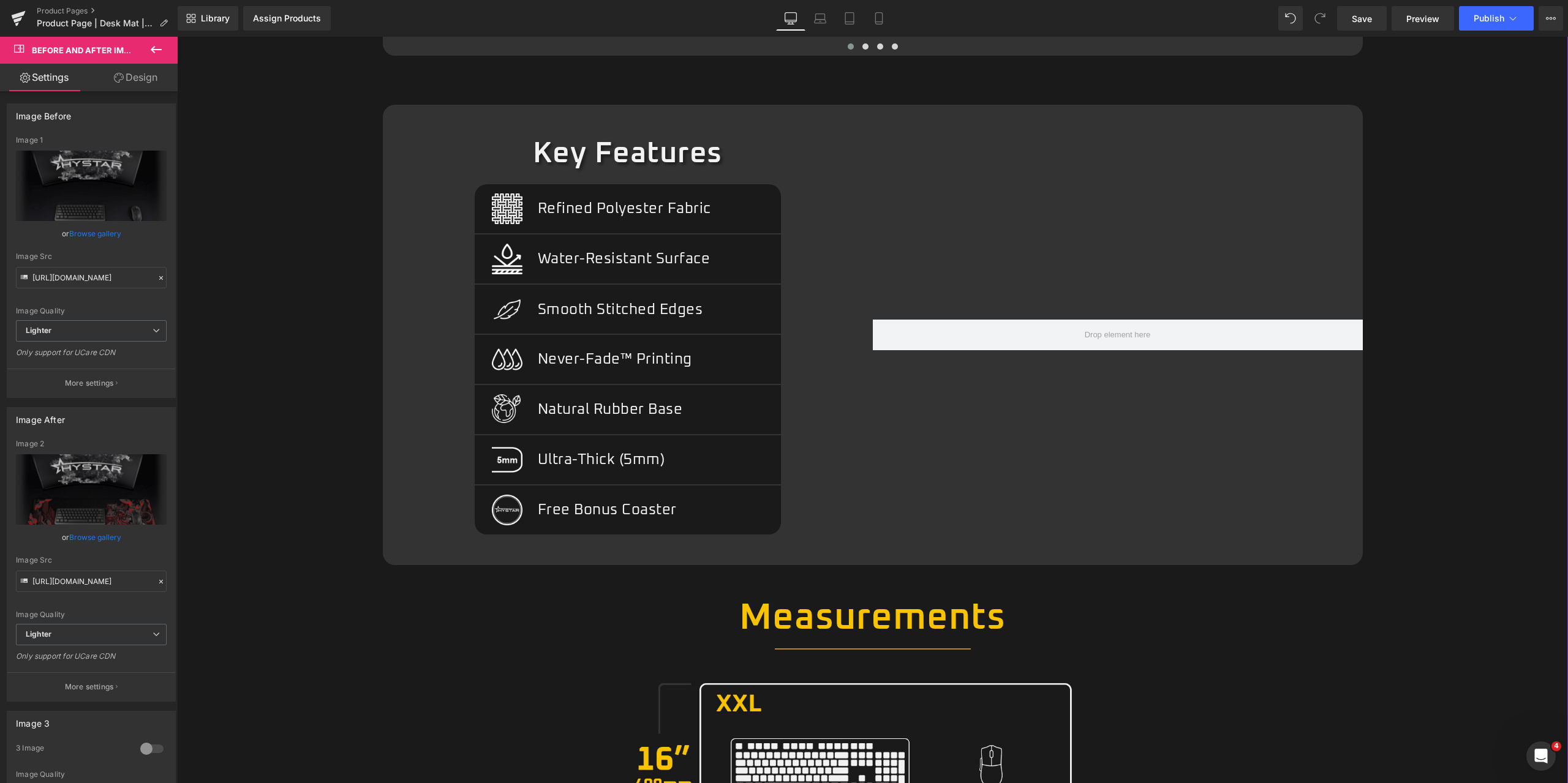
click at [287, 334] on div "Image Lifetime Guarantee Text Block Row Image Express Shipping Text Block Row I…" at bounding box center [872, 407] width 1378 height 1174
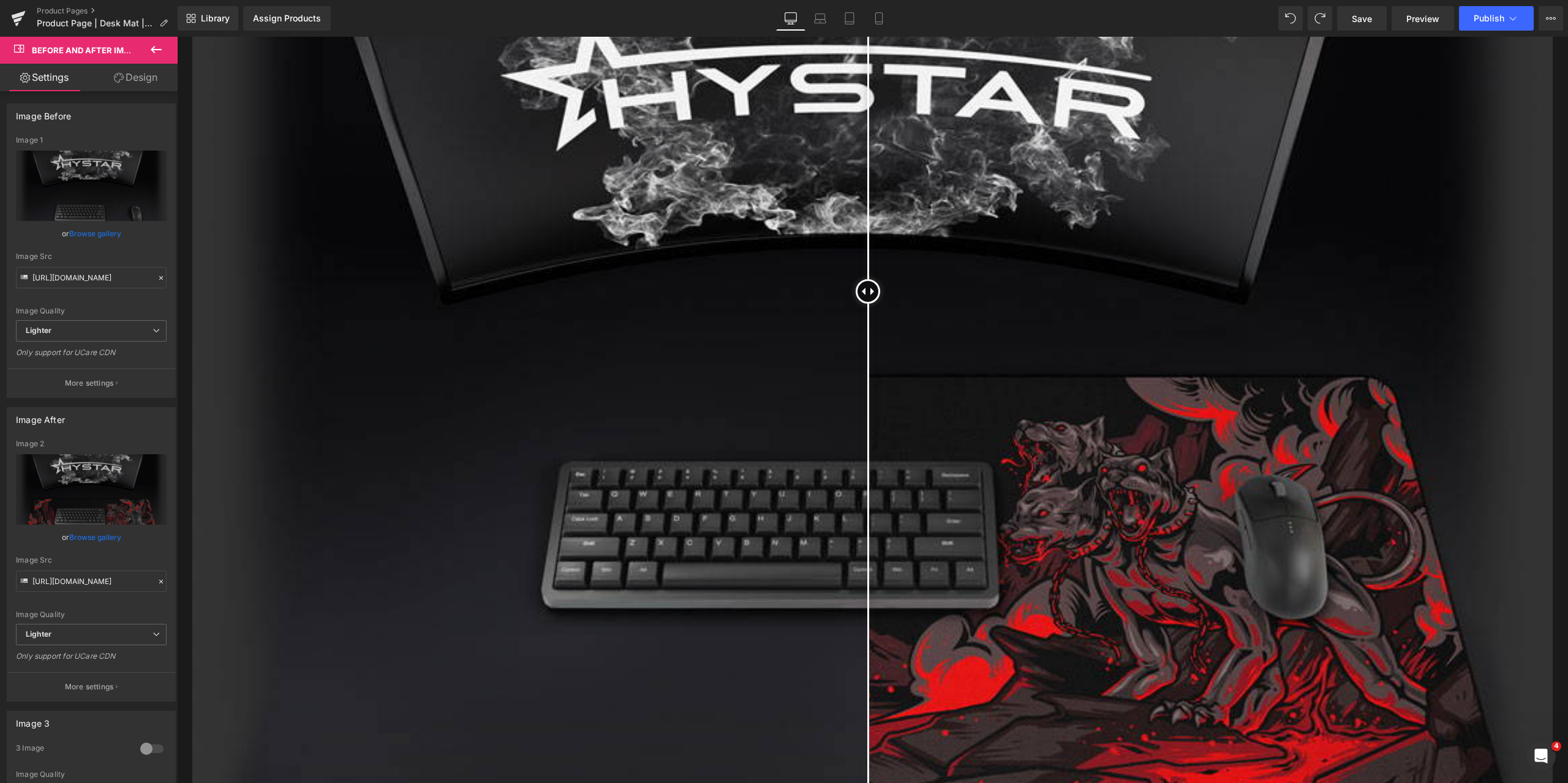
scroll to position [0, 0]
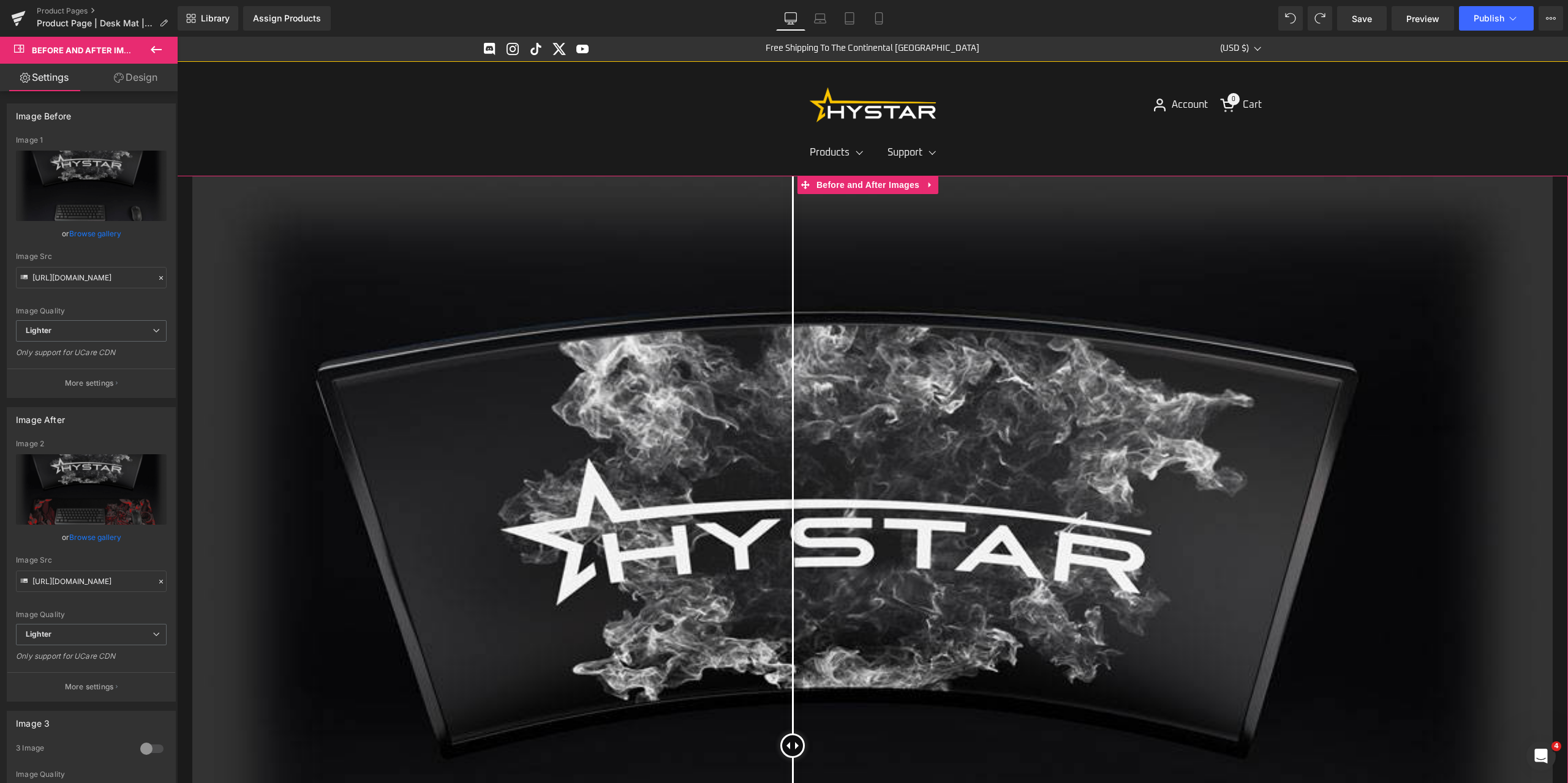
click at [793, 239] on div at bounding box center [872, 745] width 1360 height 1139
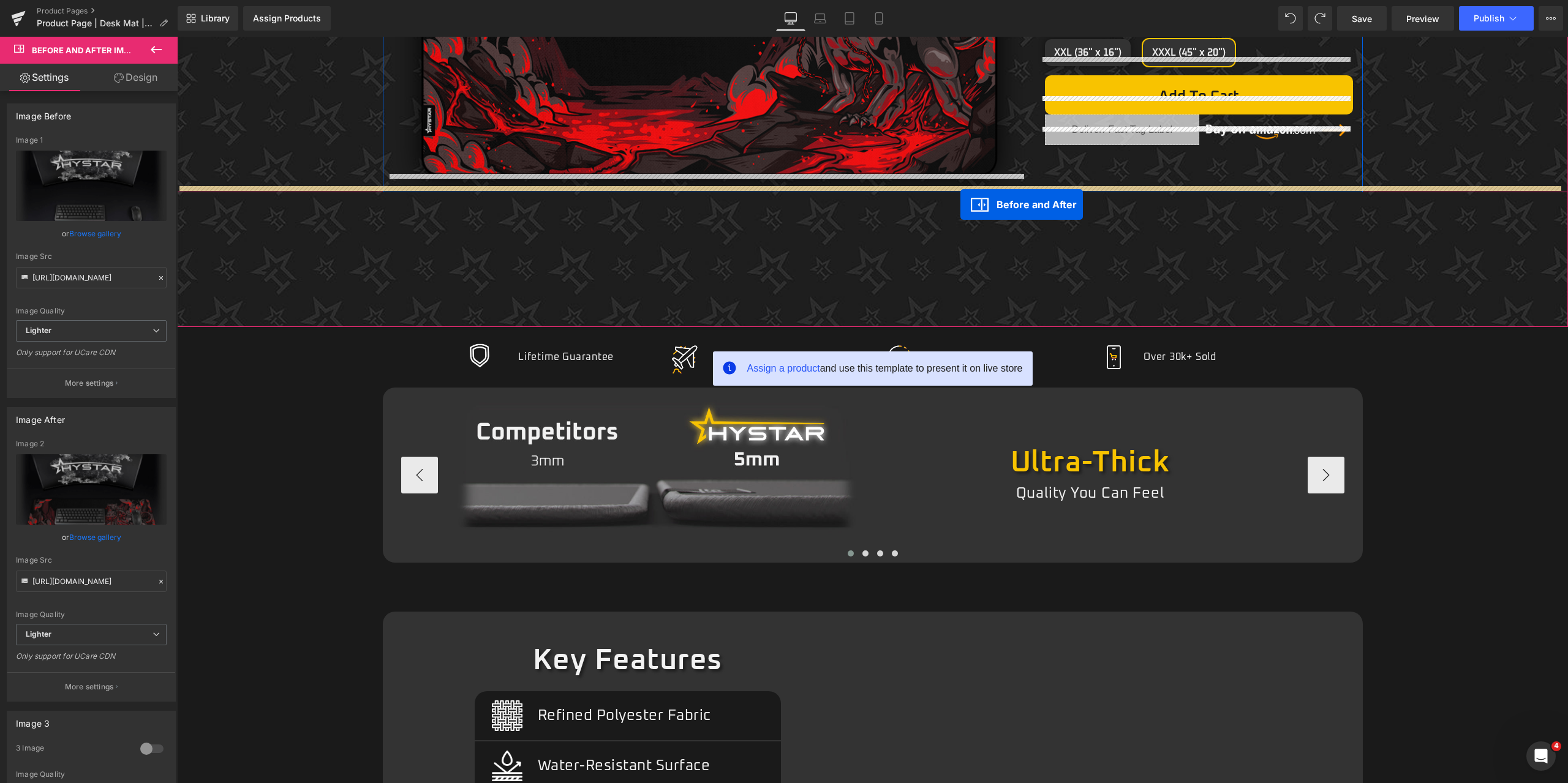
scroll to position [674, 0]
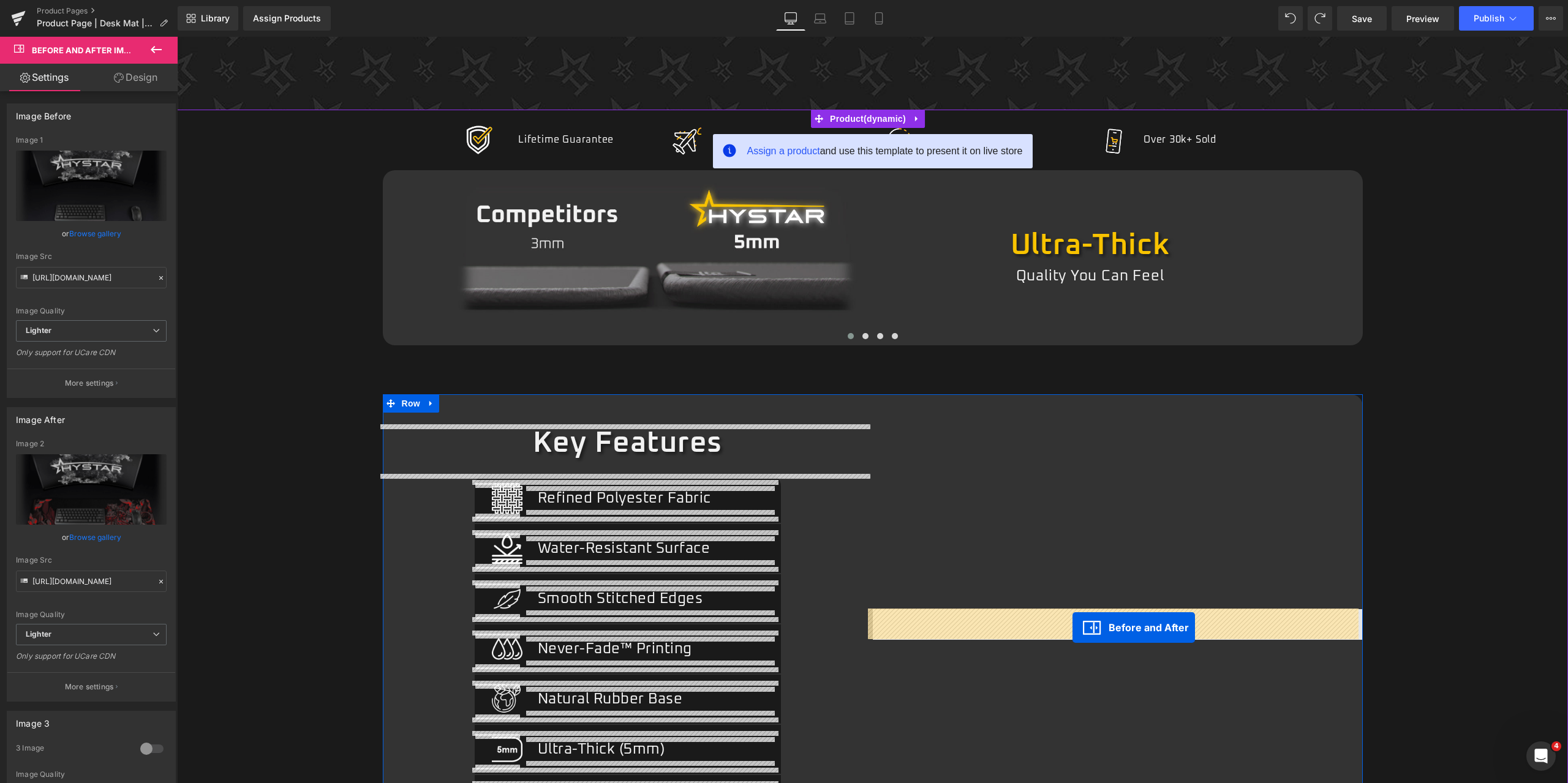
drag, startPoint x: 810, startPoint y: 185, endPoint x: 1072, endPoint y: 627, distance: 513.8
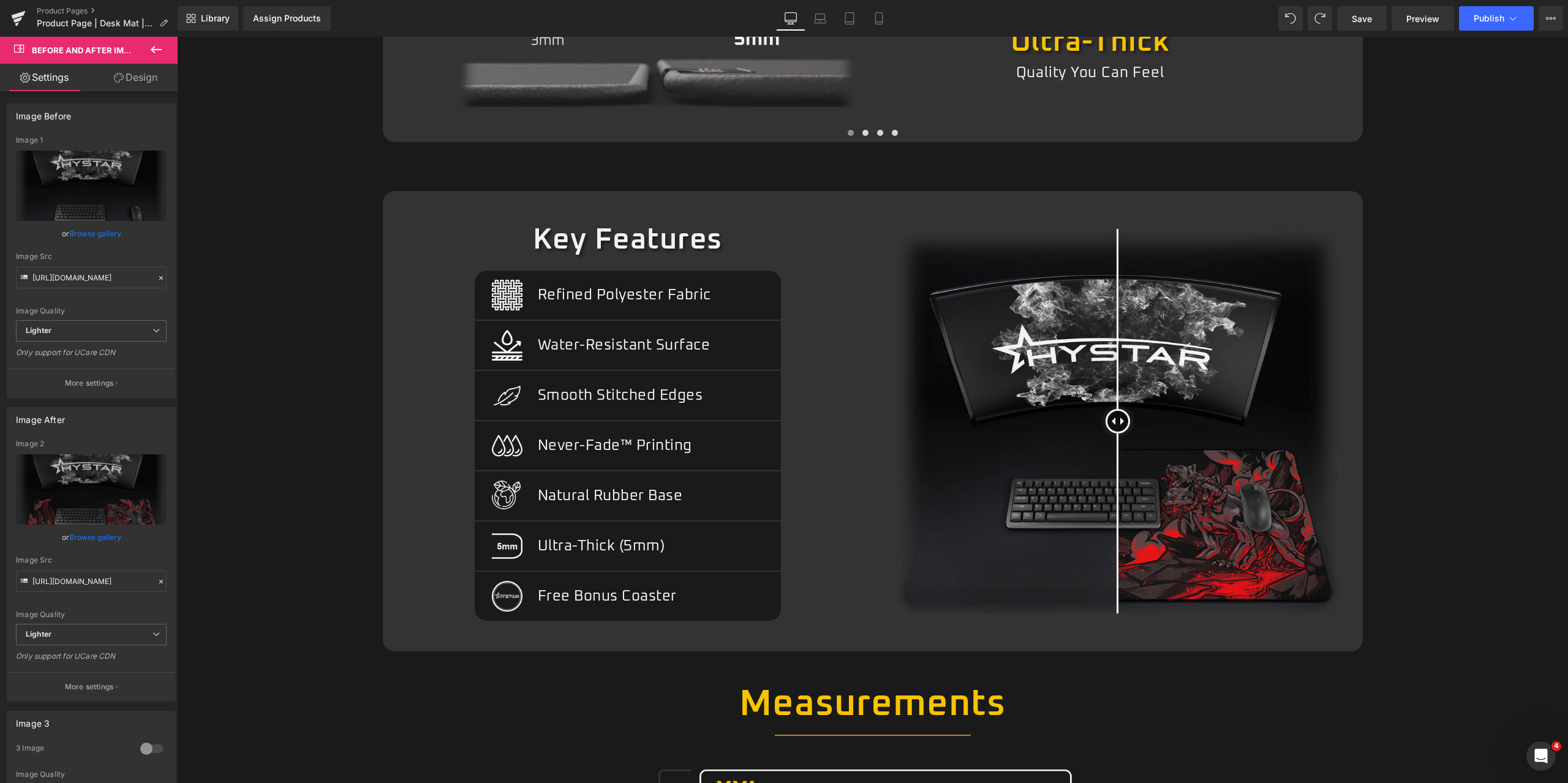
scroll to position [857, 0]
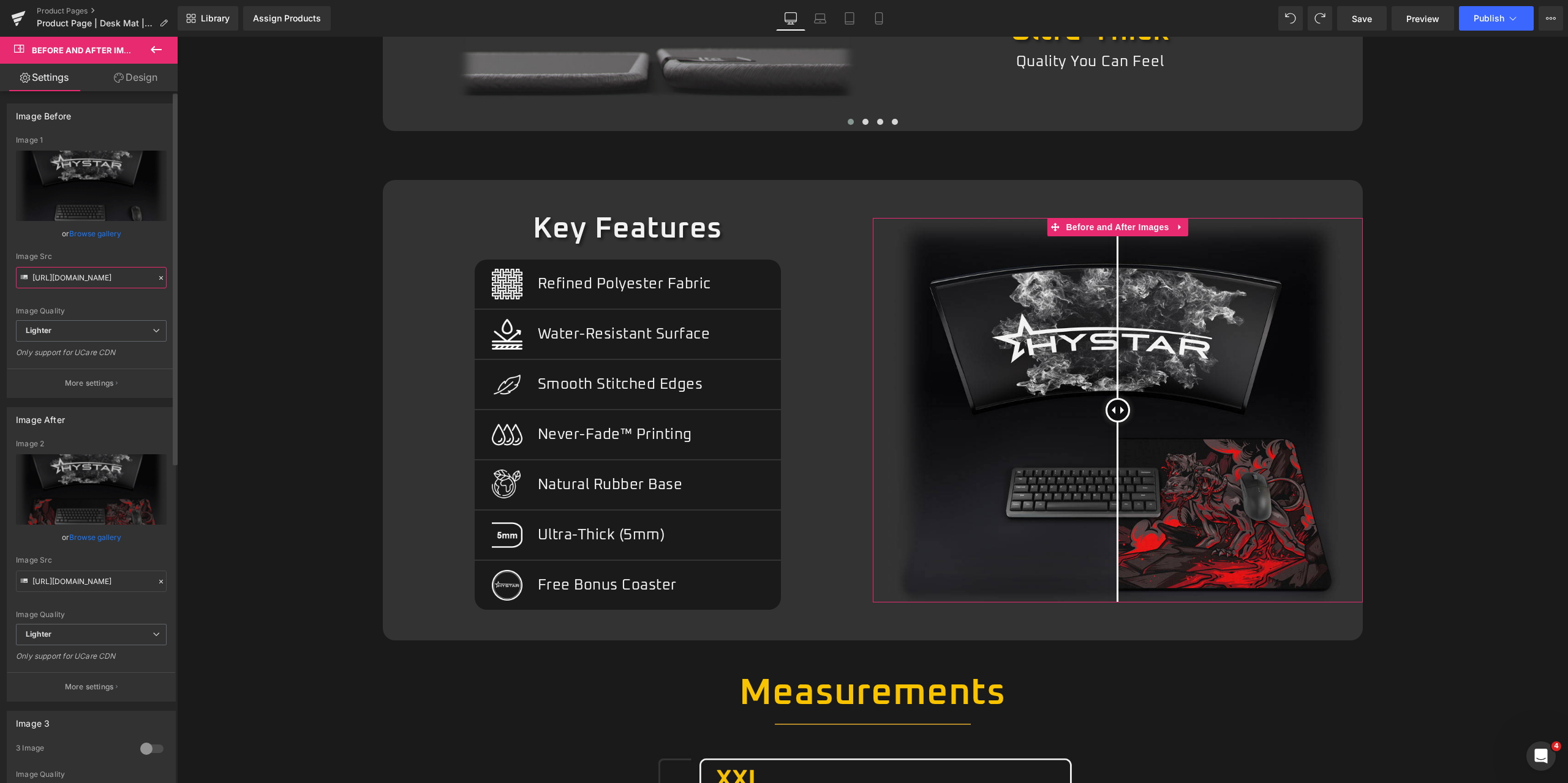
click at [88, 275] on input "https://ucarecdn.com/208e14b7-ecaa-4cf6-ae86-87269b02397e/-/format/auto/-/previ…" at bounding box center [91, 277] width 150 height 21
paste input "cdn.shopify.com/s/files/1/0507/2030/9453/files/Gemini_Generated_Image_66wu8w66w…"
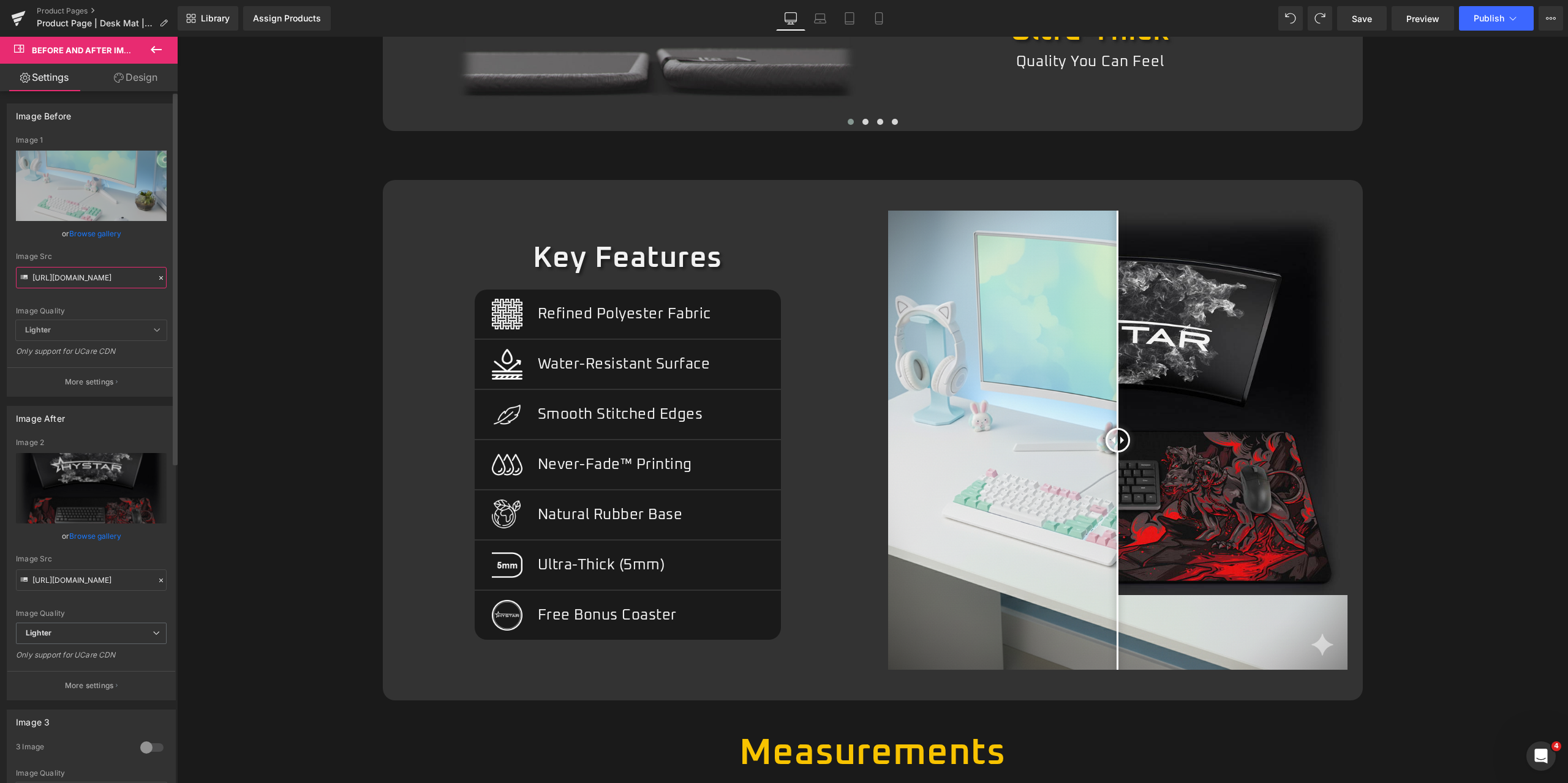
type input "https://cdn.shopify.com/s/files/1/0507/2030/9453/files/Gemini_Generated_Image_6…"
click at [115, 583] on input "https://ucarecdn.com/bd2fa2f4-5139-49d9-966e-d37751cb698c/-/format/auto/-/previ…" at bounding box center [91, 580] width 150 height 21
paste input "cdn.shopify.com/s/files/1/0507/2030/9453/files/Gemini_Generated_Image_mxb9tsmxb…"
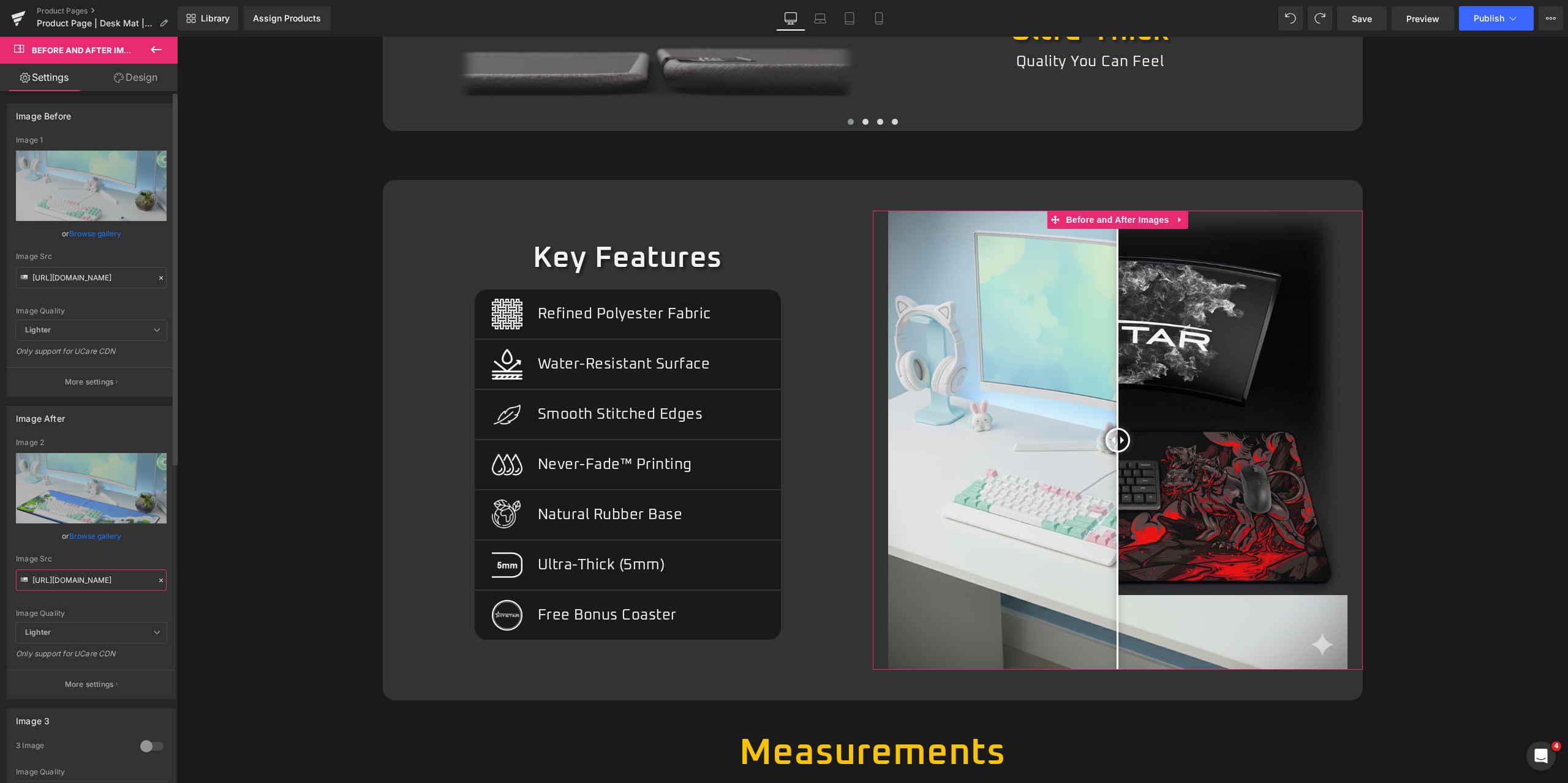
type input "https://cdn.shopify.com/s/files/1/0507/2030/9453/files/Gemini_Generated_Image_m…"
click at [151, 564] on div "Image Src https://cdn.shopify.com/s/files/1/0507/2030/9453/files/Gemini_Generat…" at bounding box center [91, 573] width 150 height 36
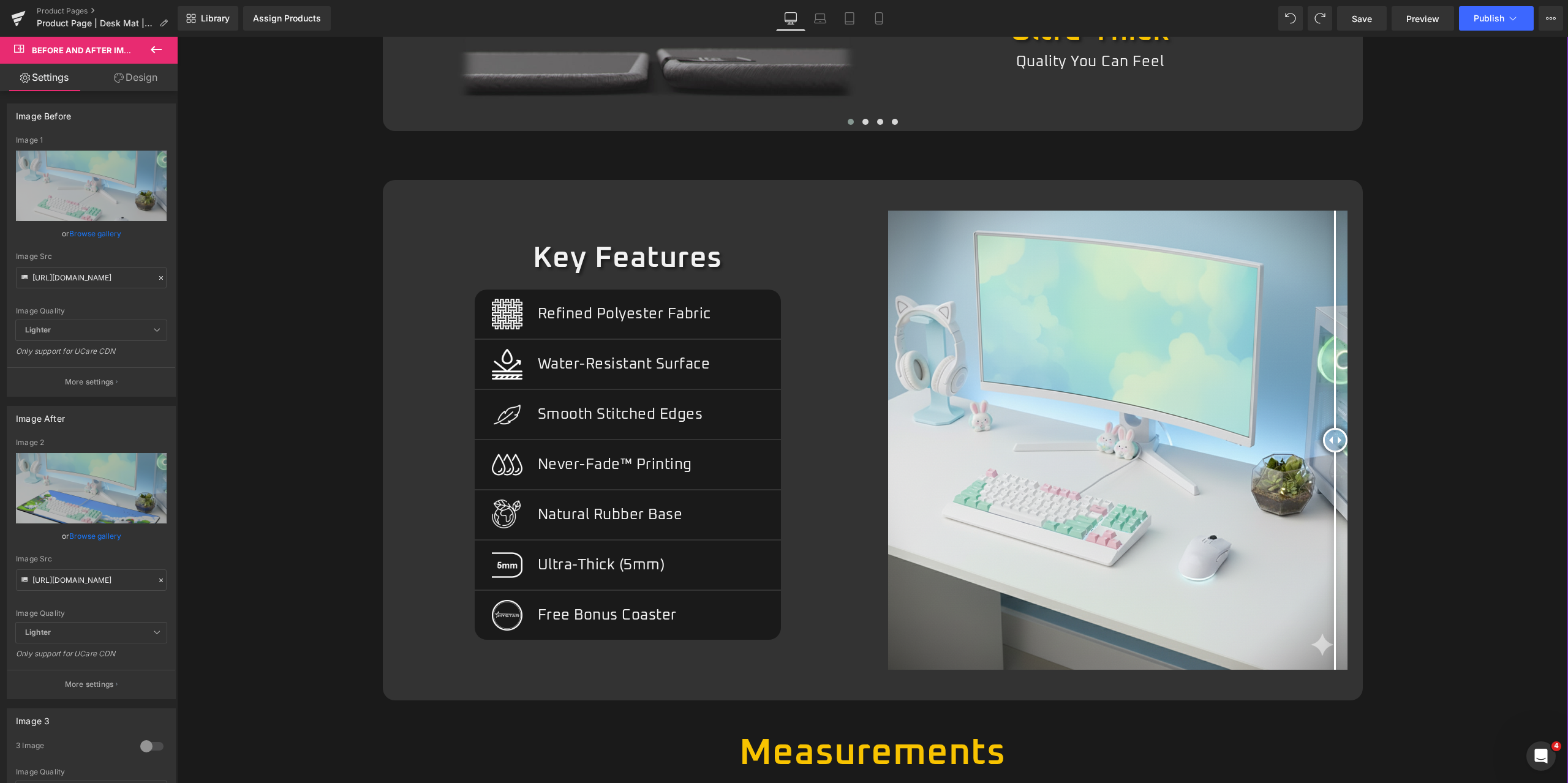
drag, startPoint x: 1122, startPoint y: 427, endPoint x: 1420, endPoint y: 418, distance: 298.1
click at [1417, 427] on div "Image Lifetime Guarantee Text Block Row Image Express Shipping Text Block Row I…" at bounding box center [872, 512] width 1378 height 1234
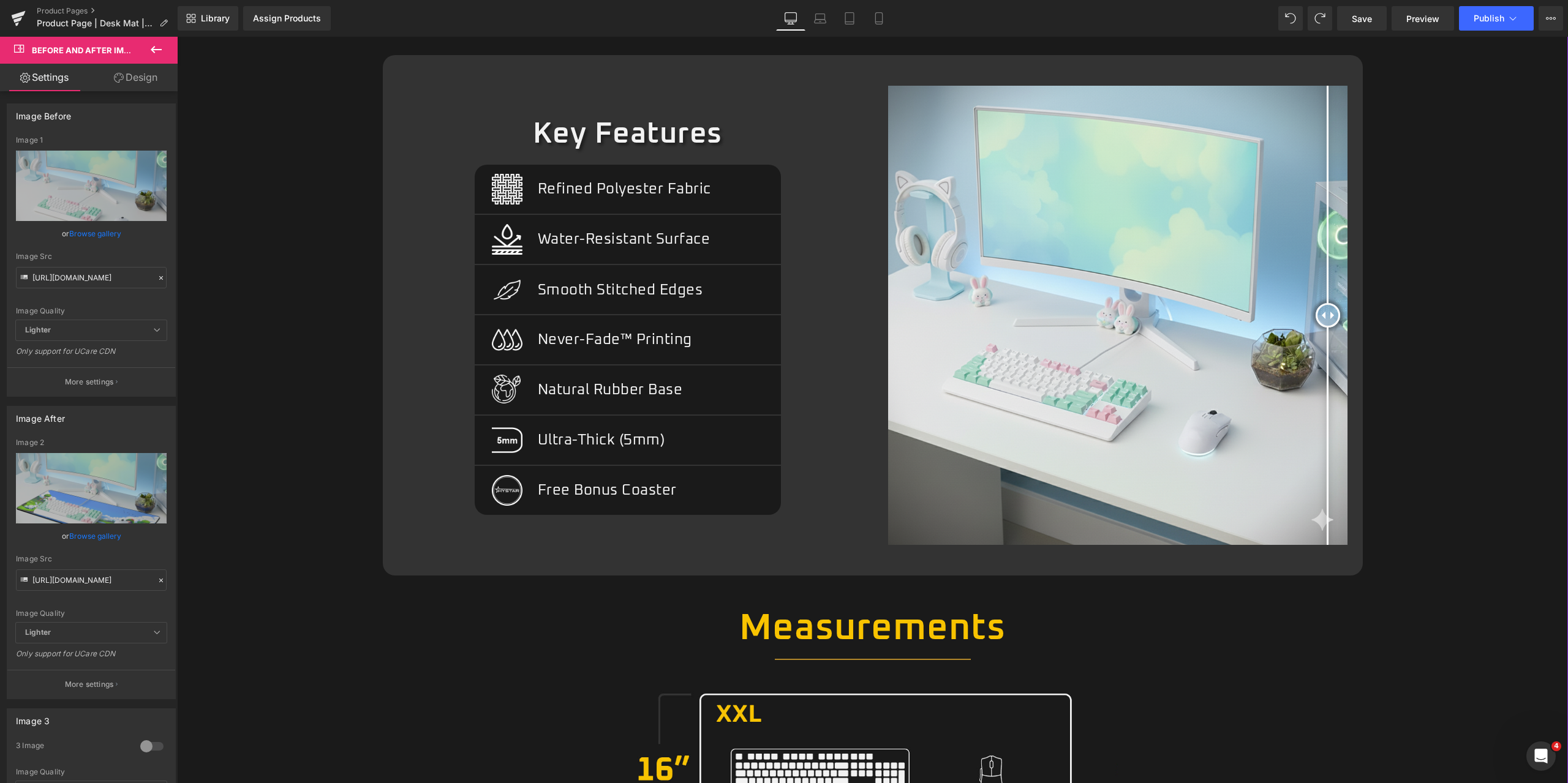
scroll to position [983, 0]
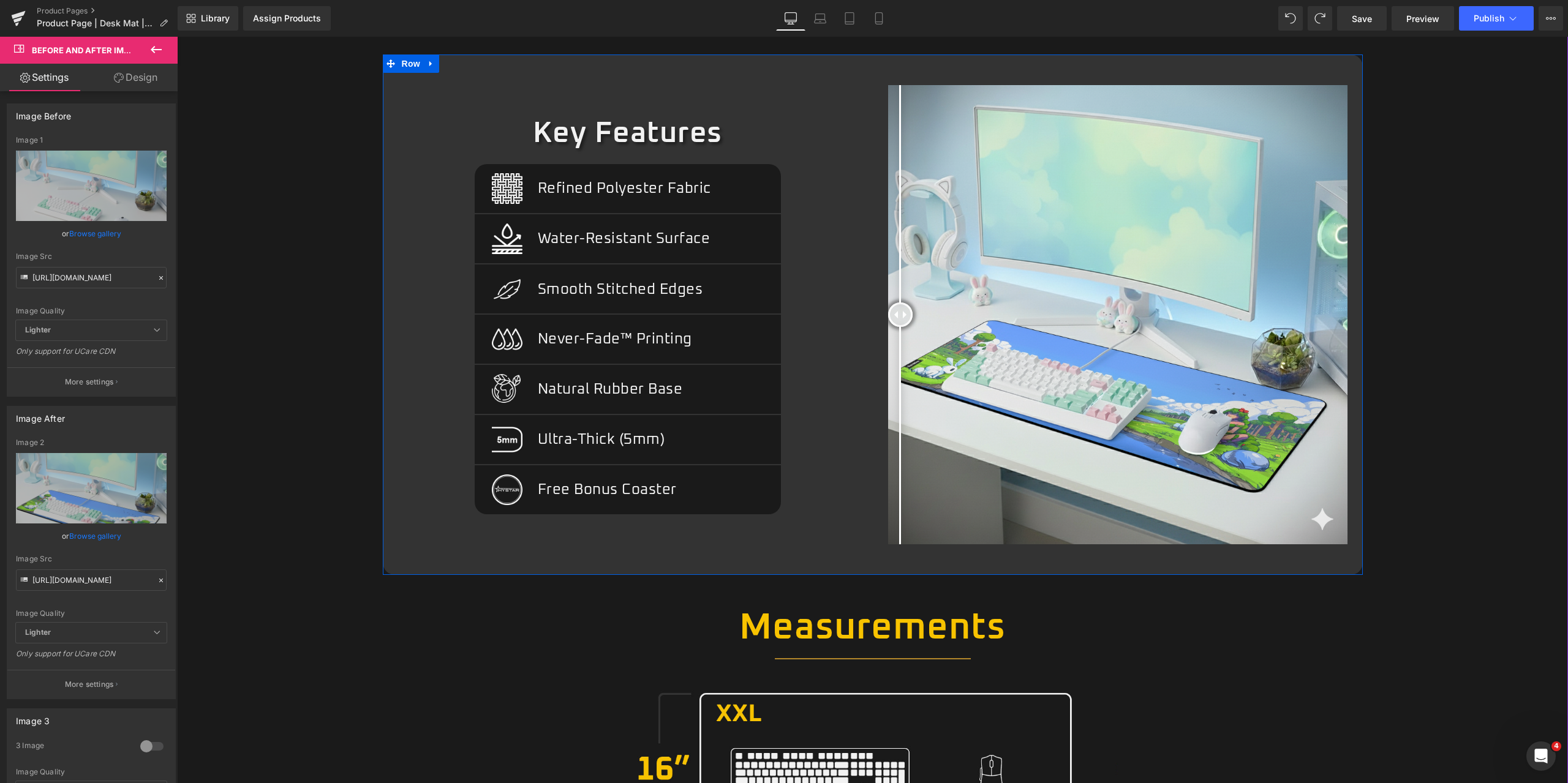
drag, startPoint x: 1322, startPoint y: 315, endPoint x: 854, endPoint y: 294, distance: 468.5
click at [855, 296] on div "Key Features Heading Image Refined Polyester Fabric Text Block Row Separator Im…" at bounding box center [872, 314] width 980 height 520
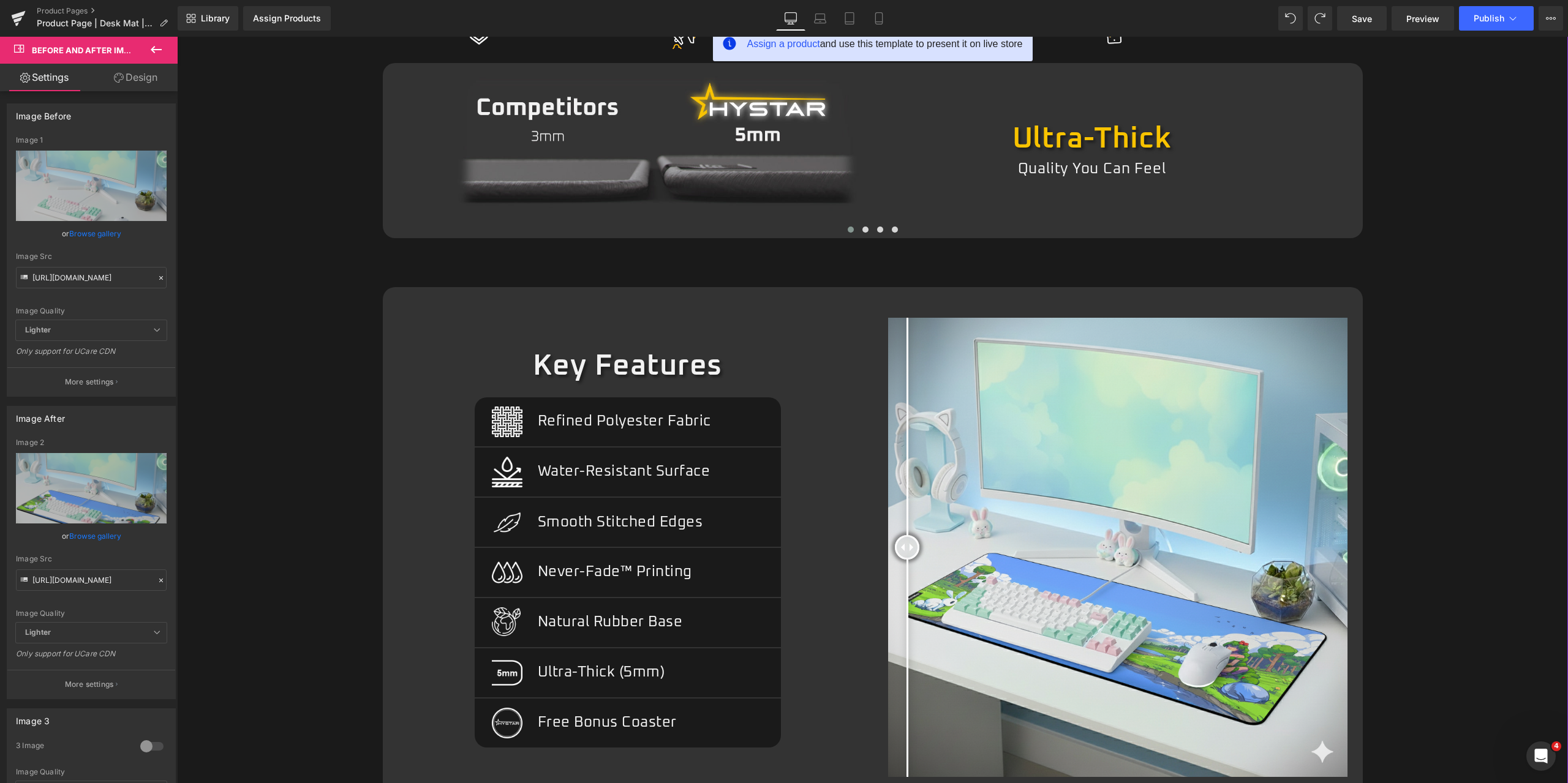
scroll to position [796, 0]
